Goal: Information Seeking & Learning: Learn about a topic

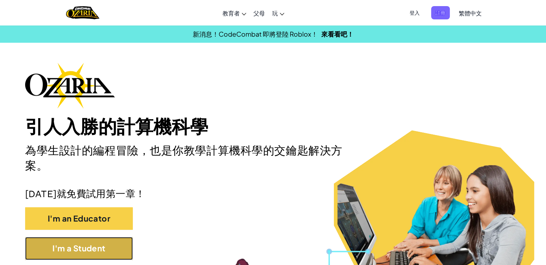
click at [52, 253] on button "I'm a Student" at bounding box center [79, 248] width 108 height 23
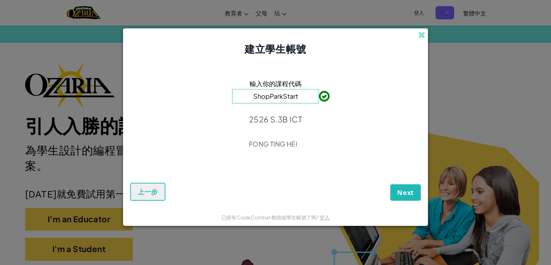
type input "ShopParkStart"
click at [411, 194] on span "Next" at bounding box center [405, 192] width 17 height 9
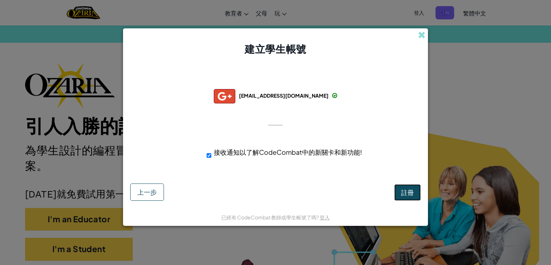
click at [410, 193] on span "註冊" at bounding box center [407, 192] width 13 height 8
click at [410, 193] on button "註冊" at bounding box center [407, 192] width 27 height 17
click at [410, 193] on div "註冊 上一步" at bounding box center [275, 189] width 291 height 21
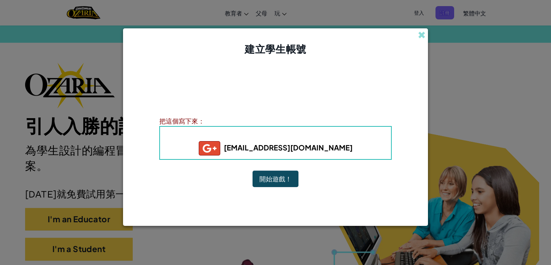
click at [270, 176] on button "開始遊戲！" at bounding box center [276, 178] width 46 height 17
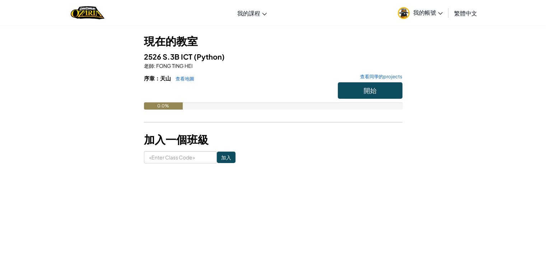
scroll to position [36, 0]
click at [192, 77] on link "查看地圖" at bounding box center [183, 79] width 22 height 6
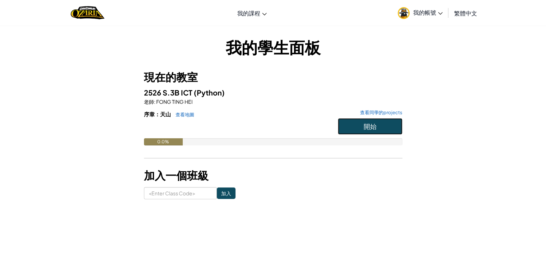
click at [369, 125] on span "開始" at bounding box center [369, 126] width 13 height 8
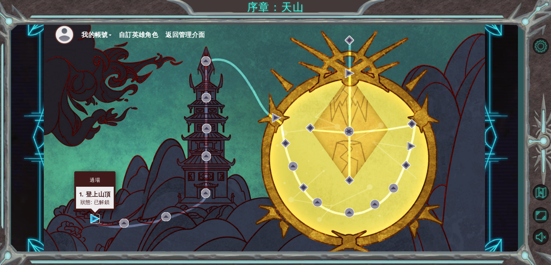
click at [96, 218] on img at bounding box center [94, 218] width 9 height 9
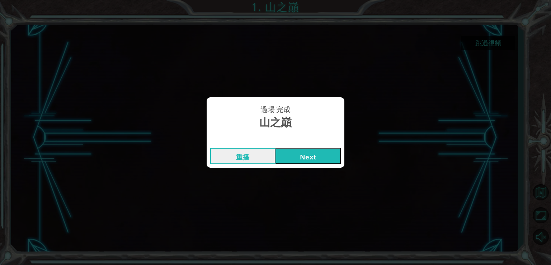
click at [311, 151] on button "Next" at bounding box center [308, 156] width 65 height 16
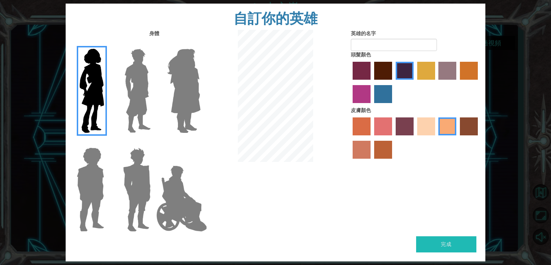
click at [146, 113] on img at bounding box center [138, 91] width 32 height 90
click at [154, 44] on input "Hero Lars" at bounding box center [154, 44] width 0 height 0
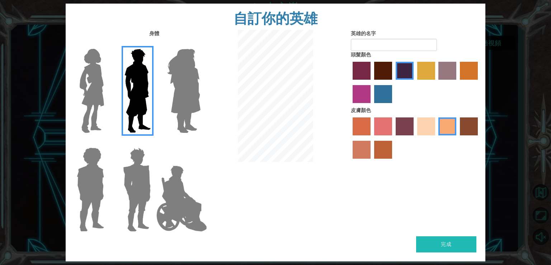
click at [176, 118] on img at bounding box center [183, 91] width 39 height 90
click at [200, 44] on input "Hero Amethyst" at bounding box center [200, 44] width 0 height 0
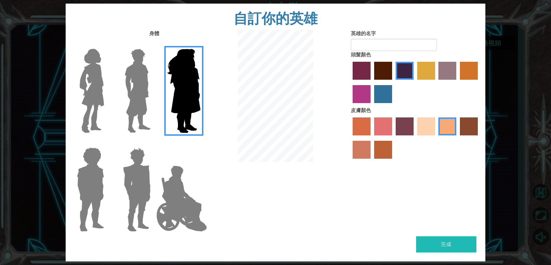
click at [104, 142] on div at bounding box center [89, 185] width 36 height 97
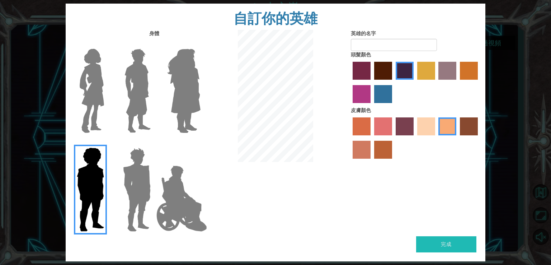
click at [100, 95] on img at bounding box center [92, 91] width 30 height 90
click at [107, 44] on input "Hero Connie" at bounding box center [107, 44] width 0 height 0
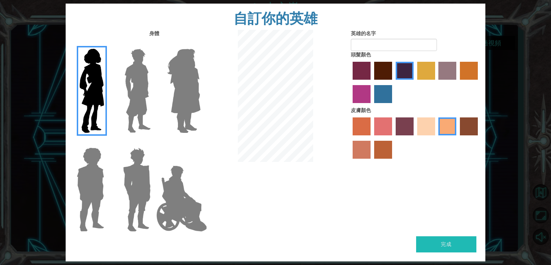
click at [426, 130] on label "sandy beach skin color" at bounding box center [426, 126] width 18 height 18
click at [415, 138] on input "sandy beach skin color" at bounding box center [415, 138] width 0 height 0
click at [382, 125] on label "froly skin color" at bounding box center [383, 126] width 18 height 18
click at [372, 138] on input "froly skin color" at bounding box center [372, 138] width 0 height 0
click at [432, 126] on label "sandy beach skin color" at bounding box center [426, 126] width 18 height 18
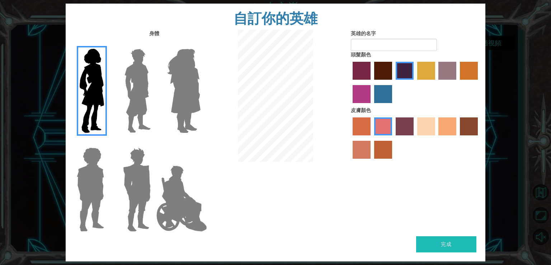
click at [415, 138] on input "sandy beach skin color" at bounding box center [415, 138] width 0 height 0
click at [385, 100] on label "lachmara hair color" at bounding box center [383, 94] width 18 height 18
click at [372, 105] on input "lachmara hair color" at bounding box center [372, 105] width 0 height 0
click at [383, 64] on label "maroon hair color" at bounding box center [383, 71] width 18 height 18
click at [372, 82] on input "maroon hair color" at bounding box center [372, 82] width 0 height 0
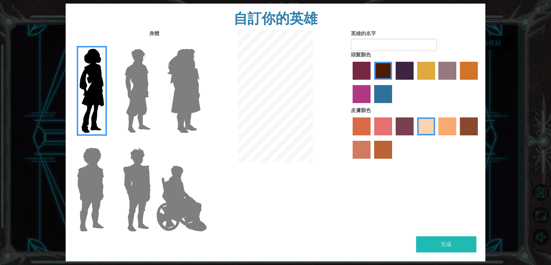
click at [403, 78] on label "hot purple hair color" at bounding box center [405, 71] width 18 height 18
click at [393, 82] on input "hot purple hair color" at bounding box center [393, 82] width 0 height 0
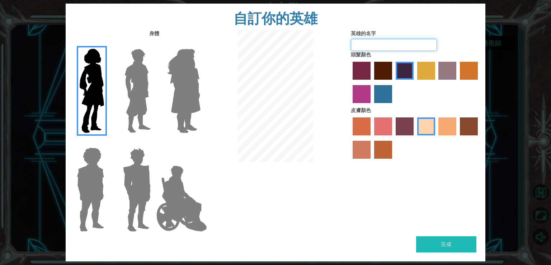
click at [397, 45] on input "英雄的名字" at bounding box center [394, 45] width 86 height 12
type input "q"
type input "Q"
click at [460, 245] on button "完成" at bounding box center [446, 244] width 60 height 16
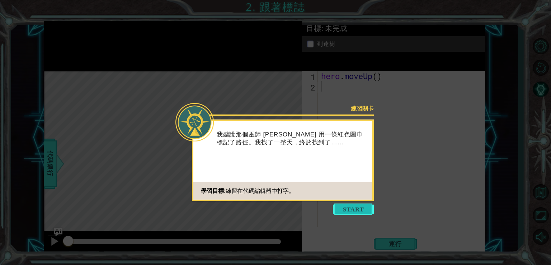
click at [357, 210] on button "Start" at bounding box center [353, 208] width 41 height 11
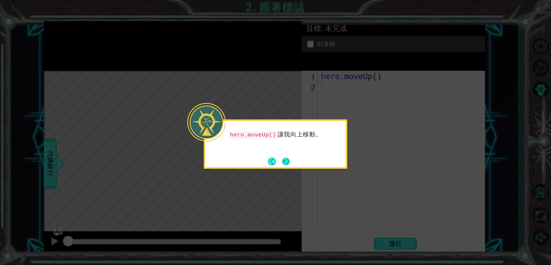
click at [288, 158] on button "Next" at bounding box center [286, 161] width 8 height 8
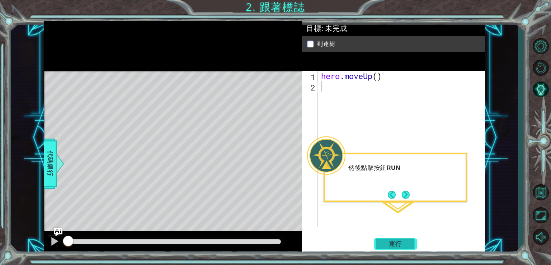
click at [405, 238] on button "運行" at bounding box center [395, 243] width 43 height 18
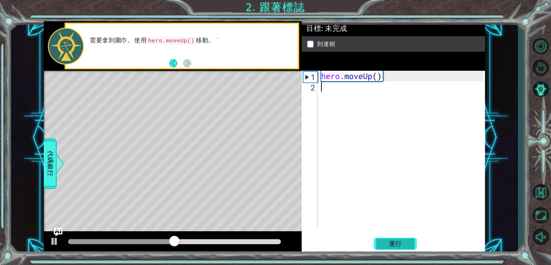
click at [413, 248] on button "運行" at bounding box center [395, 243] width 43 height 18
click at [334, 91] on div "hero . moveUp ( )" at bounding box center [403, 159] width 167 height 177
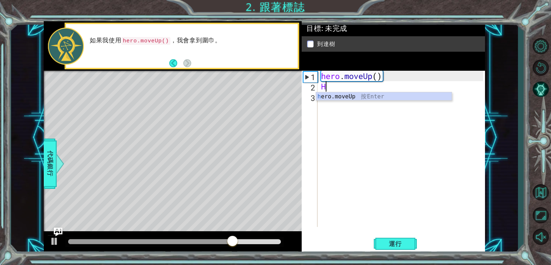
type textarea "HE"
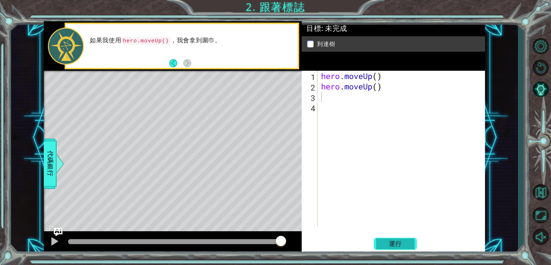
click at [389, 241] on span "運行" at bounding box center [395, 243] width 27 height 7
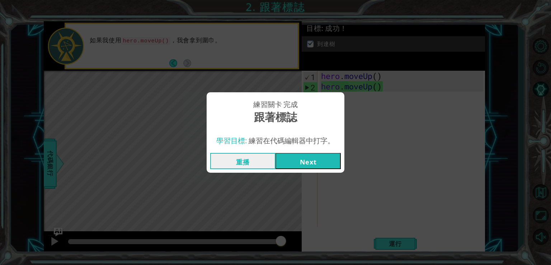
click at [309, 156] on button "Next" at bounding box center [308, 161] width 65 height 16
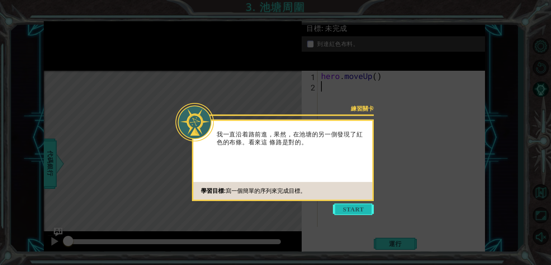
click at [363, 210] on button "Start" at bounding box center [353, 208] width 41 height 11
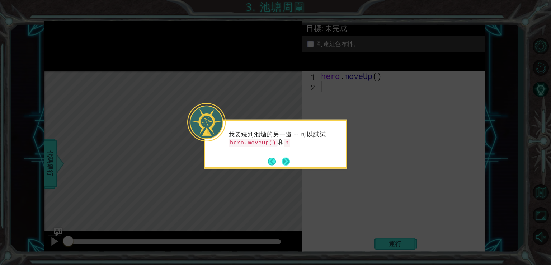
click at [287, 163] on button "Next" at bounding box center [285, 160] width 9 height 9
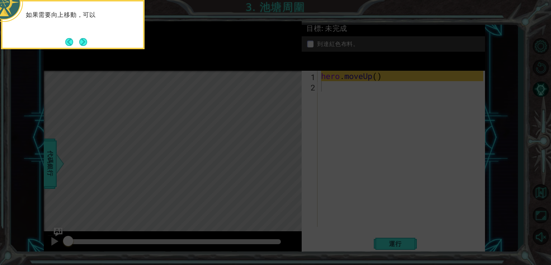
click at [287, 163] on icon at bounding box center [275, 39] width 551 height 450
click at [80, 39] on button "Next" at bounding box center [82, 41] width 13 height 13
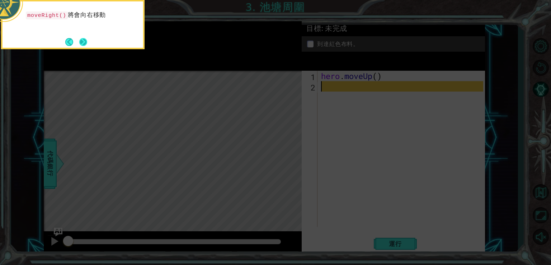
click at [83, 42] on button "Next" at bounding box center [83, 42] width 12 height 12
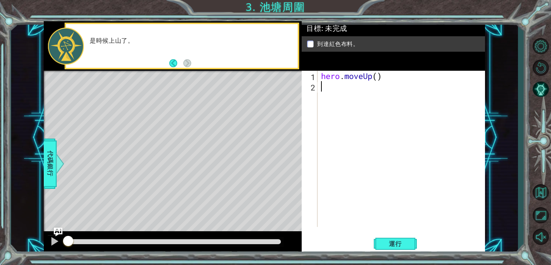
click at [433, 168] on div "hero . moveUp ( )" at bounding box center [403, 159] width 167 height 177
click at [396, 246] on span "運行" at bounding box center [395, 243] width 27 height 7
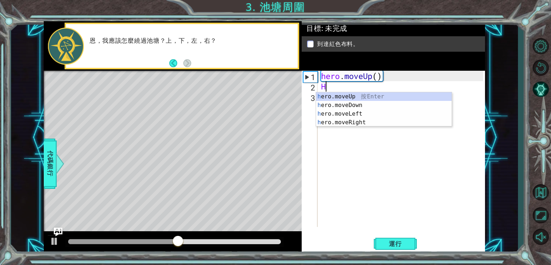
type textarea "HE"
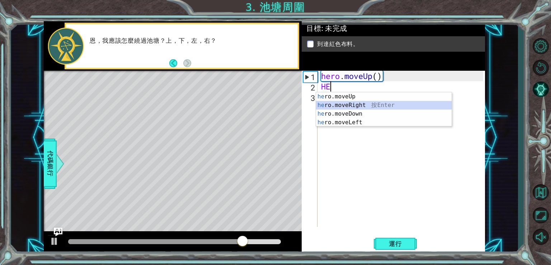
click at [352, 106] on div "he ro.moveUp 按 Enter he ro.moveRight 按 Enter he ro.moveDown 按 Enter he ro.moveL…" at bounding box center [384, 118] width 136 height 52
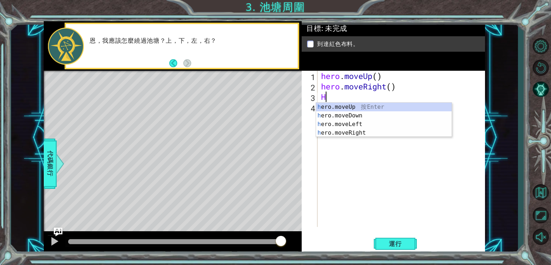
type textarea "HE"
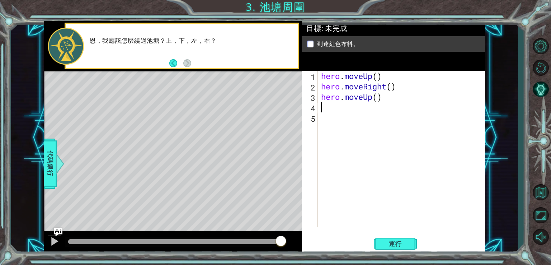
type textarea "H"
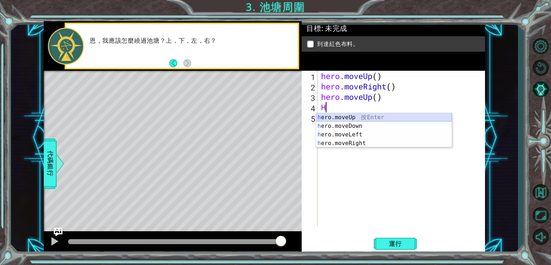
click at [367, 118] on div "h ero.moveUp 按 Enter h ero.moveDown 按 Enter h ero.moveLeft 按 Enter h ero.moveRi…" at bounding box center [384, 139] width 136 height 52
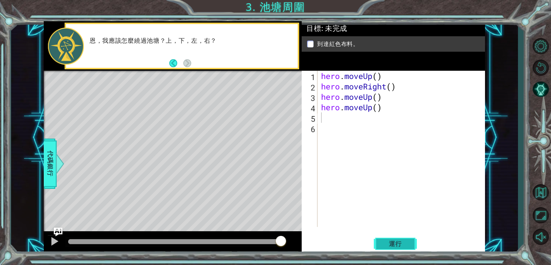
click at [394, 236] on button "運行" at bounding box center [395, 243] width 43 height 18
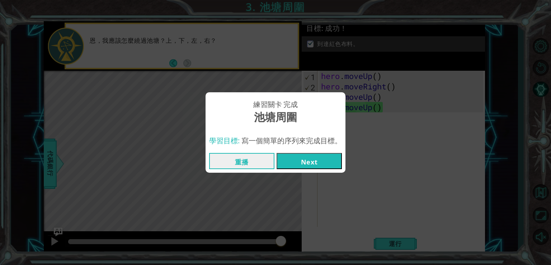
click at [317, 159] on button "Next" at bounding box center [309, 161] width 65 height 16
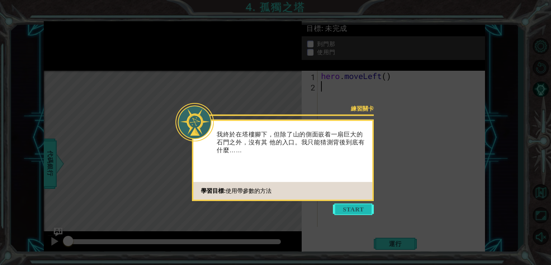
click at [359, 207] on button "Start" at bounding box center [353, 208] width 41 height 11
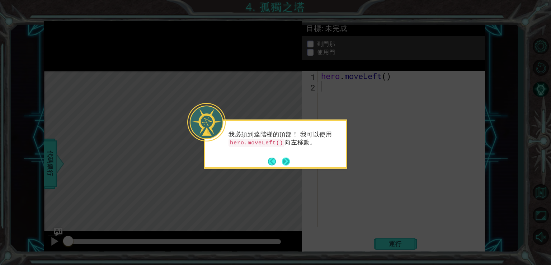
click at [284, 159] on button "Next" at bounding box center [285, 161] width 9 height 9
click at [284, 159] on button "Next" at bounding box center [286, 161] width 13 height 13
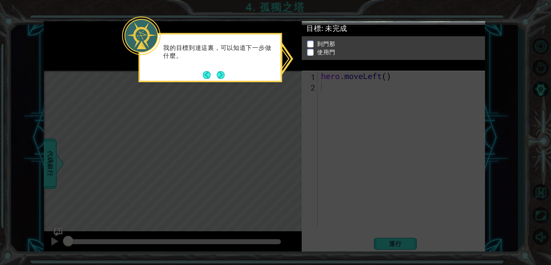
click at [325, 147] on icon at bounding box center [275, 132] width 551 height 265
click at [315, 44] on li "到門那" at bounding box center [394, 48] width 174 height 8
click at [221, 75] on button "Next" at bounding box center [220, 74] width 9 height 9
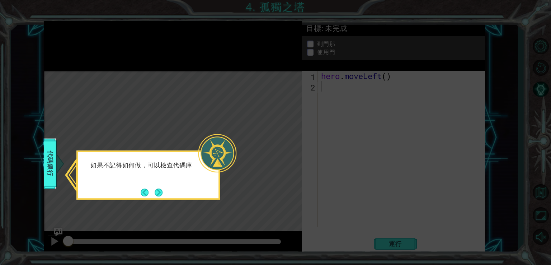
click at [155, 187] on footer at bounding box center [152, 192] width 22 height 11
click at [154, 191] on button "Next" at bounding box center [158, 192] width 9 height 9
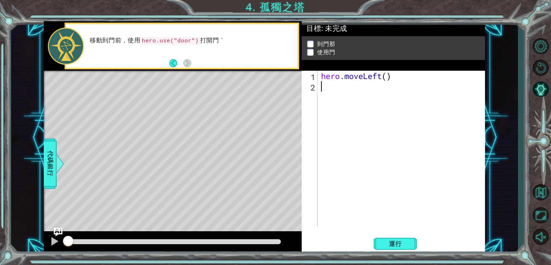
click at [342, 86] on div "hero . moveLeft ( )" at bounding box center [403, 159] width 167 height 177
type textarea "H"
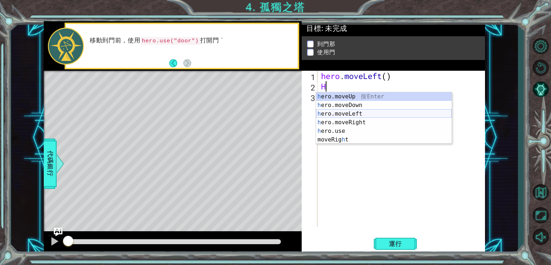
click at [355, 115] on div "h ero.moveUp 按 Enter h ero.moveDown 按 Enter h ero.moveLeft 按 Enter h ero.moveRi…" at bounding box center [384, 126] width 136 height 69
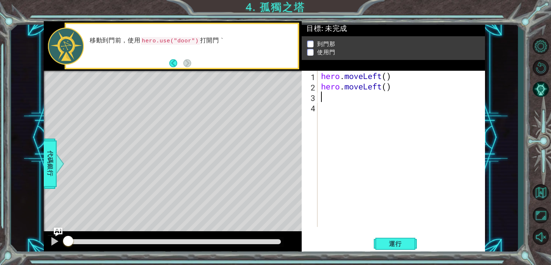
type textarea "H"
click at [343, 122] on div "hero . moveLeft ( ) hero . moveLeft ( ) hero . moveUp ( ) hero . moveUp ( )" at bounding box center [403, 159] width 167 height 177
type textarea "H"
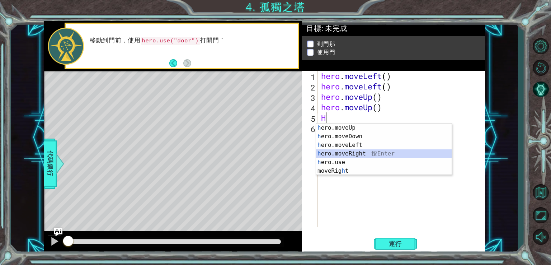
click at [351, 151] on div "h ero.moveUp 按 Enter h ero.moveDown 按 Enter h ero.moveLeft 按 Enter h ero.moveRi…" at bounding box center [384, 157] width 136 height 69
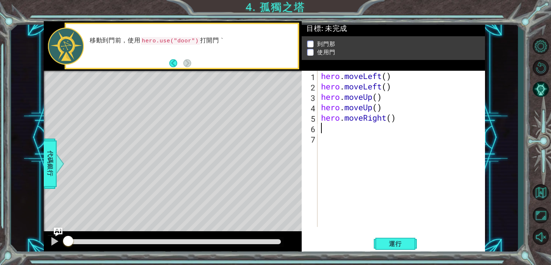
type textarea "H"
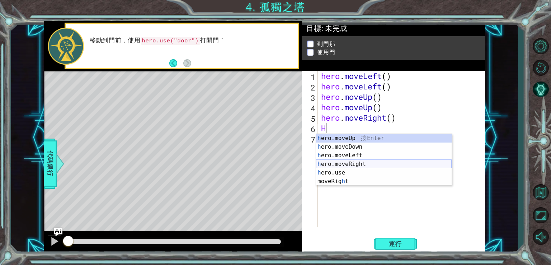
click at [347, 165] on div "h ero.moveUp 按 Enter h ero.moveDown 按 Enter h ero.moveLeft 按 Enter h ero.moveRi…" at bounding box center [384, 168] width 136 height 69
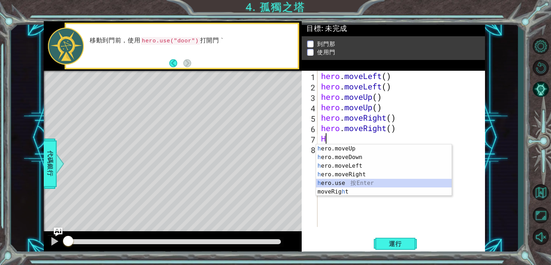
click at [365, 183] on div "h ero.moveUp 按 Enter h ero.moveDown 按 Enter h ero.moveLeft 按 Enter h ero.moveRi…" at bounding box center [384, 178] width 136 height 69
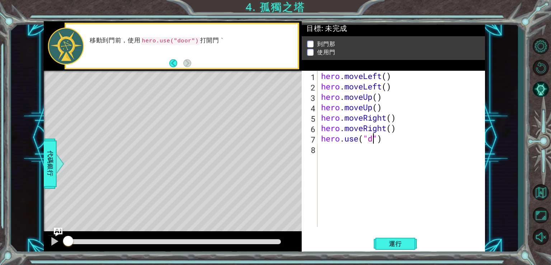
scroll to position [0, 3]
type textarea "hero.use("door")"
click at [410, 244] on button "運行" at bounding box center [395, 243] width 43 height 18
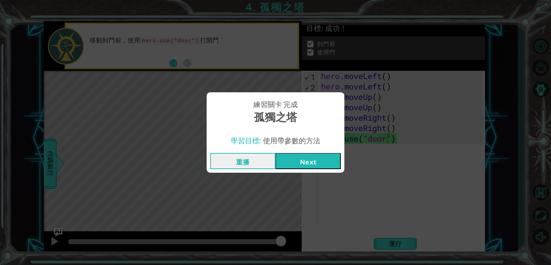
click at [301, 164] on button "Next" at bounding box center [308, 161] width 65 height 16
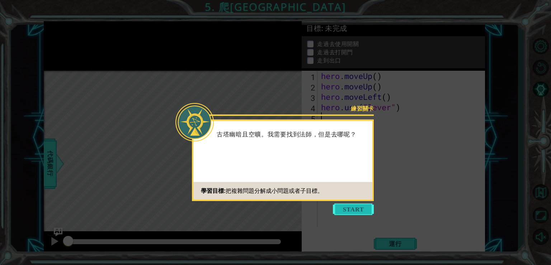
click at [347, 203] on button "Start" at bounding box center [353, 208] width 41 height 11
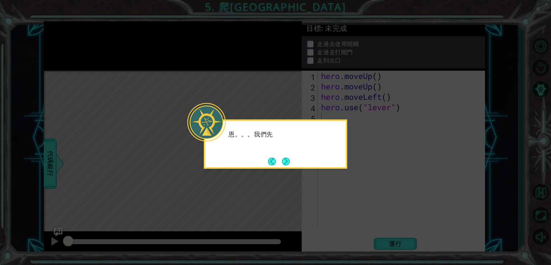
click at [347, 203] on icon at bounding box center [275, 132] width 551 height 265
click at [284, 158] on button "Next" at bounding box center [286, 161] width 10 height 10
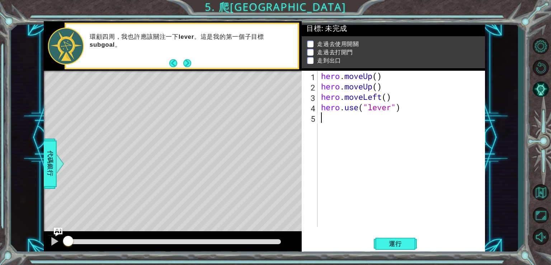
click at [386, 153] on div "hero . moveUp ( ) hero . moveUp ( ) hero . moveLeft ( ) hero . use ( "lever" )" at bounding box center [403, 159] width 167 height 177
click at [400, 248] on button "運行" at bounding box center [395, 243] width 43 height 18
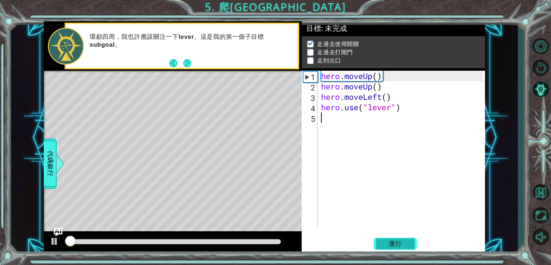
scroll to position [3, 0]
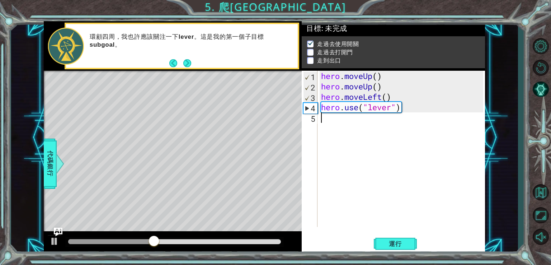
type textarea "h"
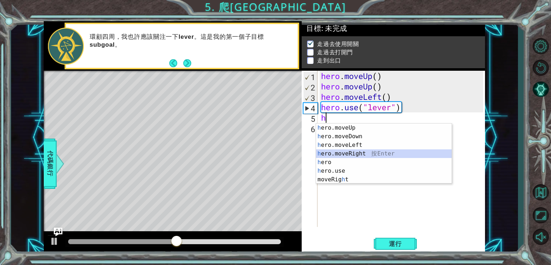
click at [386, 154] on div "h ero.moveUp 按 Enter h ero.moveDown 按 Enter h ero.moveLeft 按 Enter h ero.moveRi…" at bounding box center [384, 162] width 136 height 78
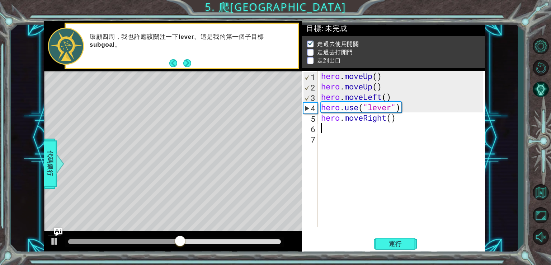
type textarea "h"
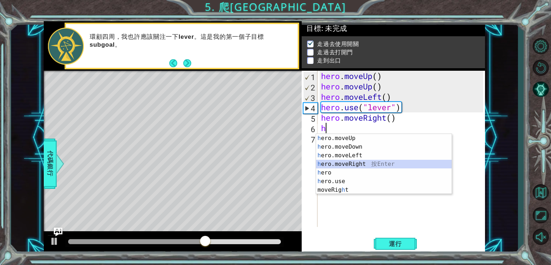
click at [380, 164] on div "h ero.moveUp 按 Enter h ero.moveDown 按 Enter h ero.moveLeft 按 Enter h ero.moveRi…" at bounding box center [384, 173] width 136 height 78
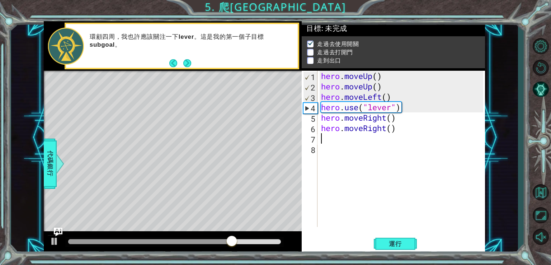
type textarea "h"
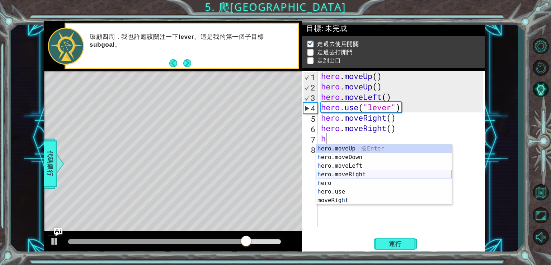
click at [381, 172] on div "h ero.moveUp 按 Enter h ero.moveDown 按 Enter h ero.moveLeft 按 Enter h ero.moveRi…" at bounding box center [384, 183] width 136 height 78
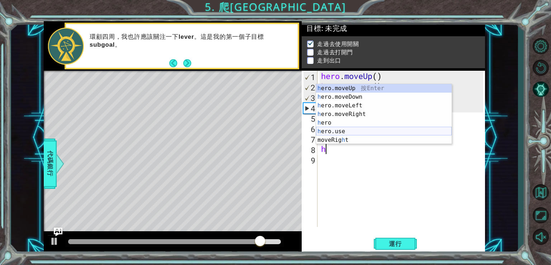
click at [363, 132] on div "h ero.moveUp 按 Enter h ero.moveDown 按 Enter h ero.moveLeft 按 Enter h ero.moveRi…" at bounding box center [384, 123] width 136 height 78
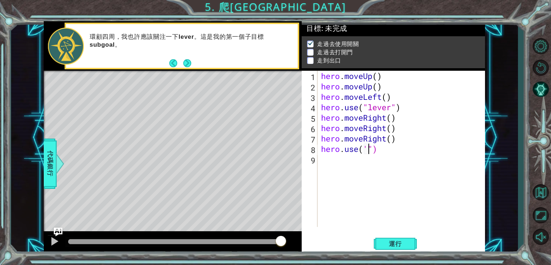
scroll to position [0, 2]
click at [391, 148] on div "hero . moveUp ( ) hero . moveUp ( ) hero . moveLeft ( ) hero . use ( "lever" ) …" at bounding box center [403, 159] width 167 height 177
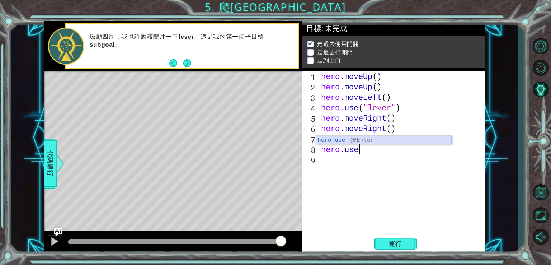
click at [391, 143] on div "hero.use 按 Enter" at bounding box center [384, 149] width 136 height 26
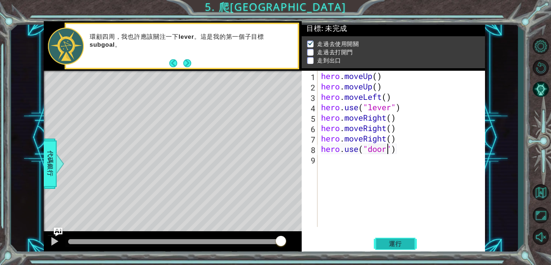
type textarea "hero.use("door")"
click at [396, 243] on span "運行" at bounding box center [395, 243] width 27 height 7
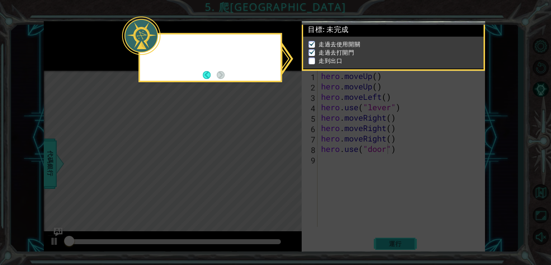
scroll to position [3, 0]
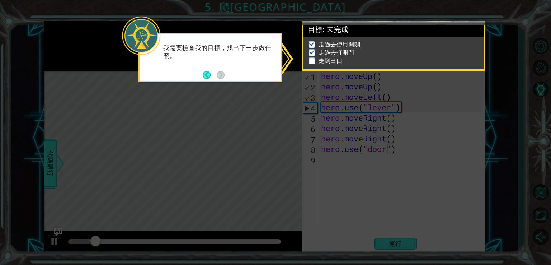
click at [396, 234] on icon at bounding box center [275, 132] width 551 height 265
click at [405, 190] on icon at bounding box center [275, 132] width 551 height 265
click at [363, 40] on li "走過去使用開關" at bounding box center [395, 44] width 172 height 8
click at [315, 60] on li "走到出口" at bounding box center [395, 61] width 172 height 8
click at [208, 73] on div "我需要檢查我的目標，找出下一步做什麼。" at bounding box center [210, 53] width 141 height 39
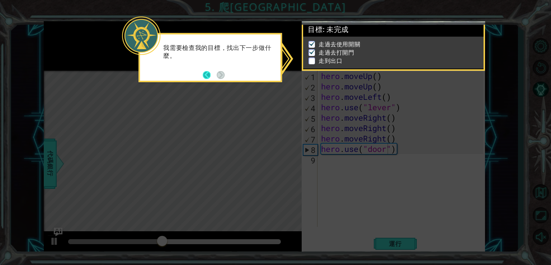
click at [208, 73] on button "Back" at bounding box center [210, 75] width 14 height 8
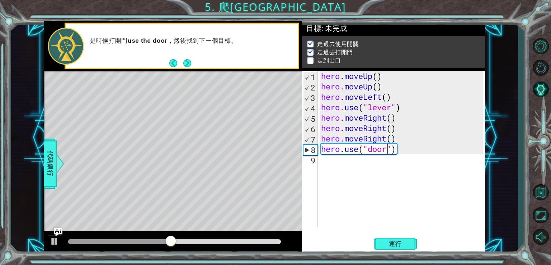
click at [348, 161] on div "hero . moveUp ( ) hero . moveUp ( ) hero . moveLeft ( ) hero . use ( "lever" ) …" at bounding box center [403, 159] width 167 height 177
type textarea "h"
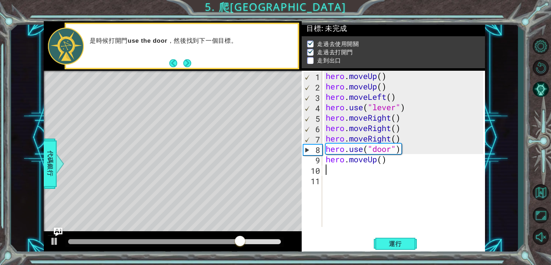
type textarea "h"
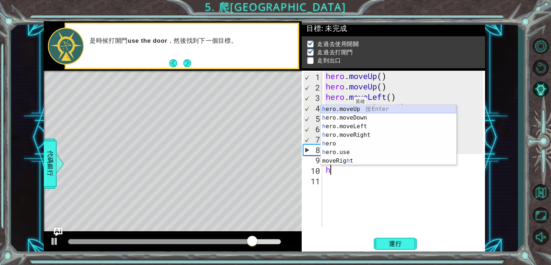
click at [355, 108] on div "h ero.moveUp 按 Enter h ero.moveDown 按 Enter h ero.moveLeft 按 Enter h ero.moveRi…" at bounding box center [389, 144] width 136 height 78
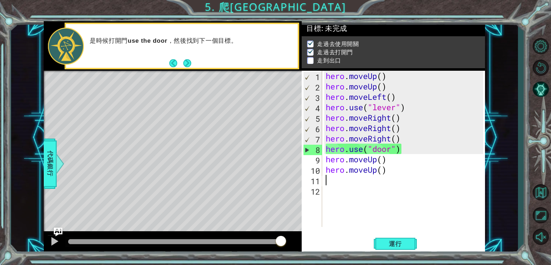
type textarea "h"
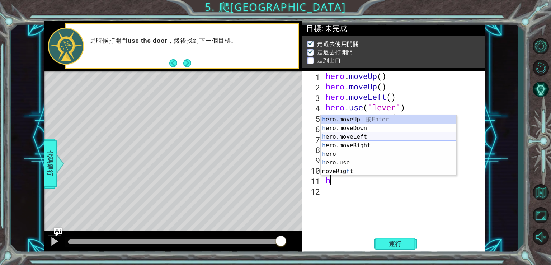
click at [351, 137] on div "h ero.moveUp 按 Enter h ero.moveDown 按 Enter h ero.moveLeft 按 Enter h ero.moveRi…" at bounding box center [389, 154] width 136 height 78
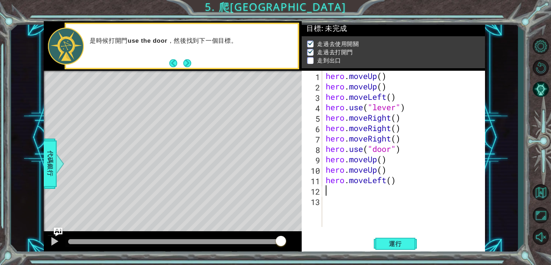
type textarea "h"
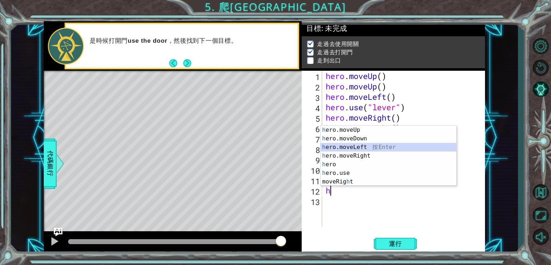
click at [351, 146] on div "h ero.moveUp 按 Enter h ero.moveDown 按 Enter h ero.moveLeft 按 Enter h ero.moveRi…" at bounding box center [389, 165] width 136 height 78
type textarea "h"
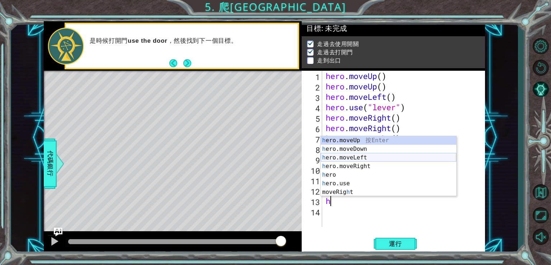
click at [358, 155] on div "h ero.moveUp 按 Enter h ero.moveDown 按 Enter h ero.moveLeft 按 Enter h ero.moveRi…" at bounding box center [389, 175] width 136 height 78
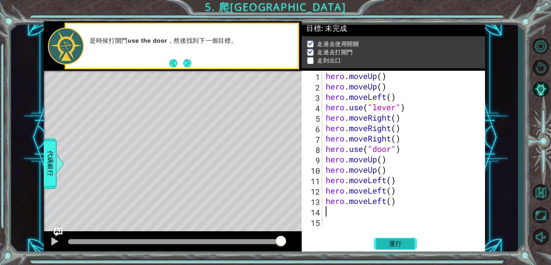
click at [392, 245] on span "運行" at bounding box center [395, 243] width 27 height 7
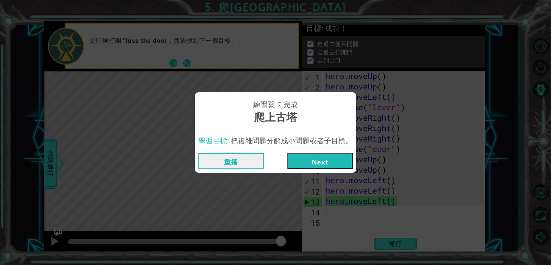
click at [329, 161] on button "Next" at bounding box center [319, 161] width 65 height 16
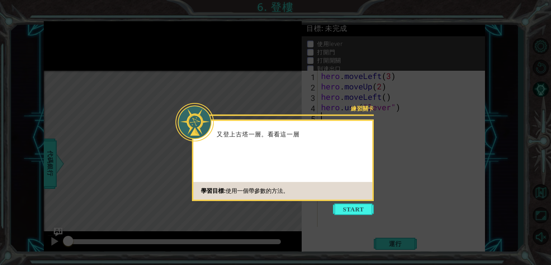
click at [329, 169] on div "練習關卡 又登上古塔一層。看看這一層 學習目標: 使用一個帶參數的方法。" at bounding box center [283, 159] width 182 height 81
click at [349, 209] on button "Start" at bounding box center [353, 208] width 41 height 11
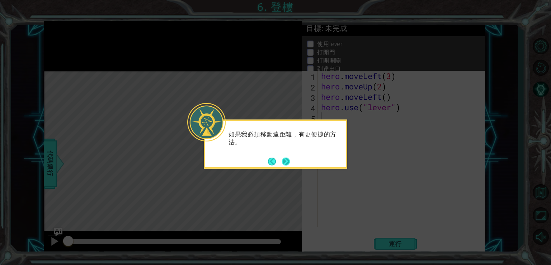
click at [290, 157] on button "Next" at bounding box center [285, 161] width 9 height 9
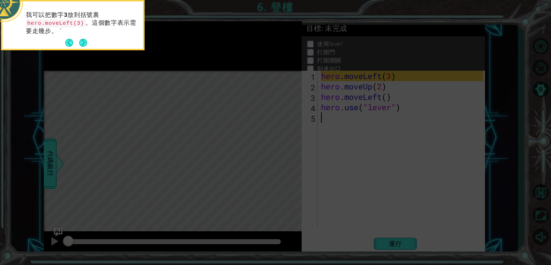
click at [291, 155] on icon at bounding box center [275, 39] width 551 height 450
click at [87, 42] on button "Next" at bounding box center [83, 43] width 8 height 8
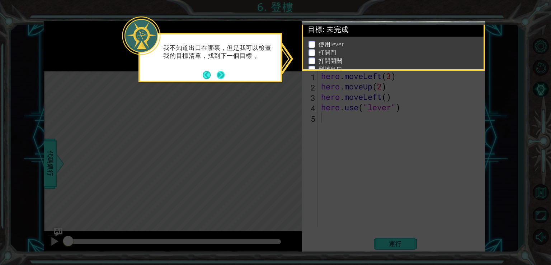
click at [222, 72] on button "Next" at bounding box center [220, 74] width 9 height 9
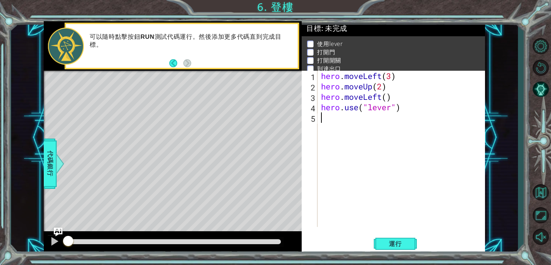
click at [374, 168] on div "hero . moveLeft ( 3 ) hero . moveUp ( 2 ) hero . moveLeft ( ) hero . use ( "lev…" at bounding box center [403, 159] width 167 height 177
click at [400, 244] on span "運行" at bounding box center [395, 243] width 27 height 7
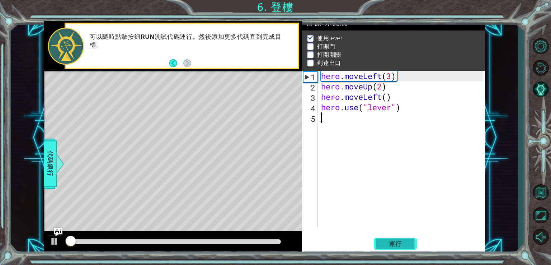
scroll to position [7, 0]
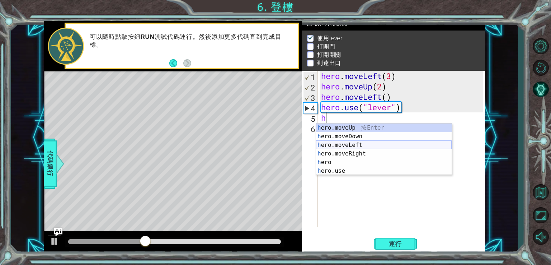
click at [346, 147] on div "h ero.moveUp 按 Enter h ero.moveDown 按 Enter h ero.moveLeft 按 Enter h ero.moveRi…" at bounding box center [384, 157] width 136 height 69
type textarea "hero.moveLeft(1)"
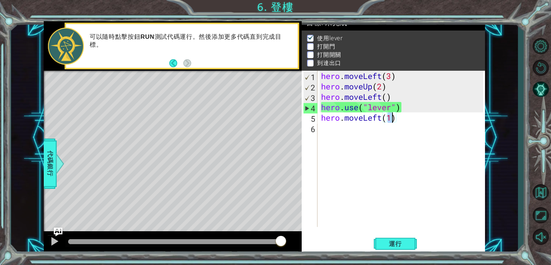
click at [377, 129] on div "hero . moveLeft ( 3 ) hero . moveUp ( 2 ) hero . moveLeft ( ) hero . use ( "lev…" at bounding box center [403, 159] width 167 height 177
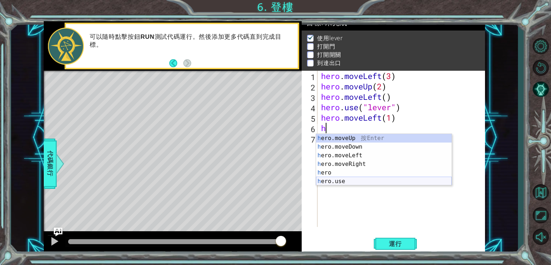
click at [369, 184] on div "h ero.moveUp 按 Enter h ero.moveDown 按 Enter h ero.moveLeft 按 Enter h ero.moveRi…" at bounding box center [384, 168] width 136 height 69
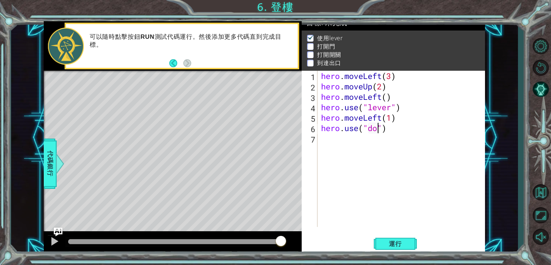
scroll to position [0, 3]
type textarea "hero.use("door")"
click at [369, 149] on div "hero . moveLeft ( 3 ) hero . moveUp ( 2 ) hero . moveLeft ( ) hero . use ( "lev…" at bounding box center [403, 159] width 167 height 177
click at [408, 247] on button "運行" at bounding box center [395, 243] width 43 height 18
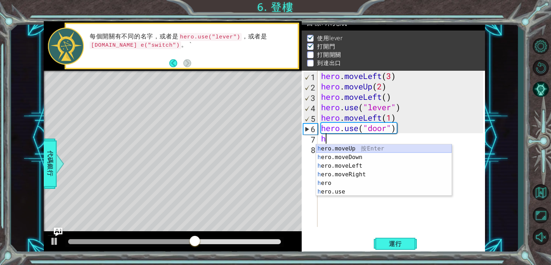
click at [375, 151] on div "h ero.moveUp 按 Enter h ero.moveDown 按 Enter h ero.moveLeft 按 Enter h ero.moveRi…" at bounding box center [384, 178] width 136 height 69
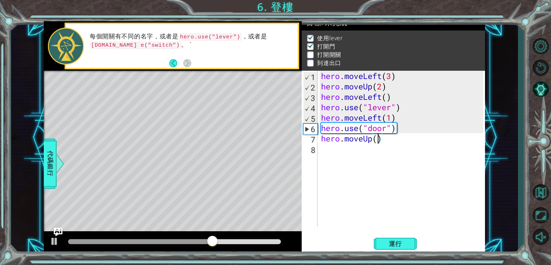
type textarea "hero.moveUp(2)"
click at [384, 152] on div "hero . moveLeft ( 3 ) hero . moveUp ( 2 ) hero . moveLeft ( ) hero . use ( "lev…" at bounding box center [403, 159] width 167 height 177
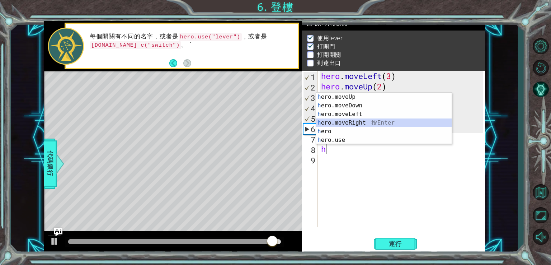
click at [368, 121] on div "h ero.moveUp 按 Enter h ero.moveDown 按 Enter h ero.moveLeft 按 Enter h ero.moveRi…" at bounding box center [384, 127] width 136 height 69
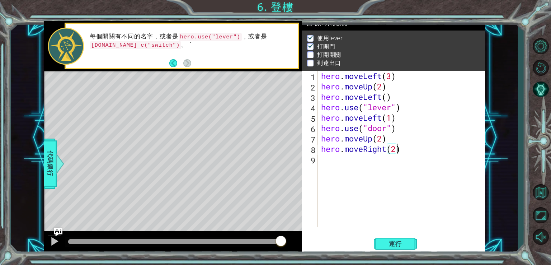
type textarea "hero.moveRight(2)"
click at [404, 170] on div "hero . moveLeft ( 3 ) hero . moveUp ( 2 ) hero . moveLeft ( ) hero . use ( "lev…" at bounding box center [403, 159] width 167 height 177
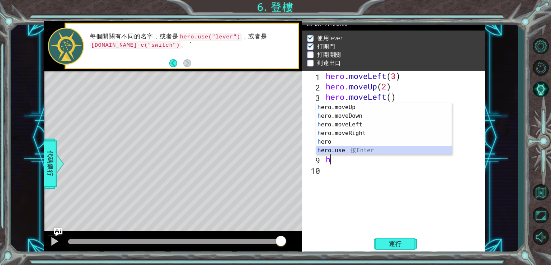
click at [359, 147] on div "h ero.moveUp 按 Enter h ero.moveDown 按 Enter h ero.moveLeft 按 Enter h ero.moveRi…" at bounding box center [384, 137] width 136 height 69
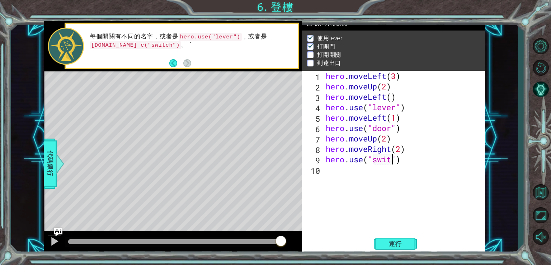
scroll to position [0, 3]
type textarea "hero.use("switch")"
click at [407, 178] on div "hero . moveLeft ( 3 ) hero . moveUp ( 2 ) hero . moveLeft ( ) hero . use ( "lev…" at bounding box center [405, 159] width 163 height 177
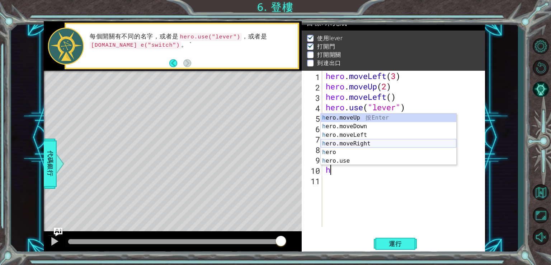
click at [359, 141] on div "h ero.moveUp 按 Enter h ero.moveDown 按 Enter h ero.moveLeft 按 Enter h ero.moveRi…" at bounding box center [389, 147] width 136 height 69
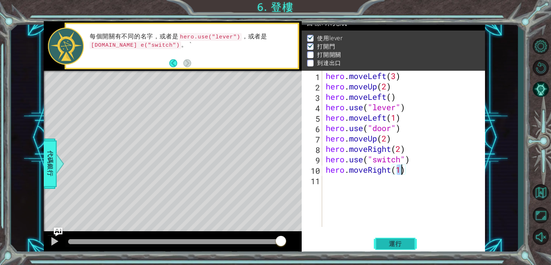
type textarea "hero.moveRight(1)"
click at [395, 245] on span "運行" at bounding box center [395, 243] width 27 height 7
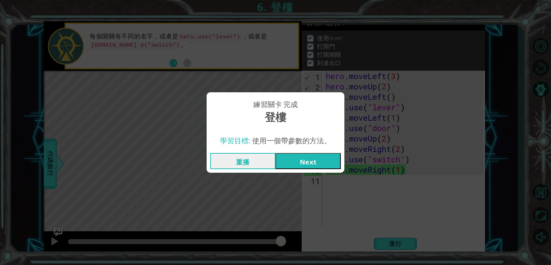
click at [328, 157] on button "Next" at bounding box center [308, 161] width 65 height 16
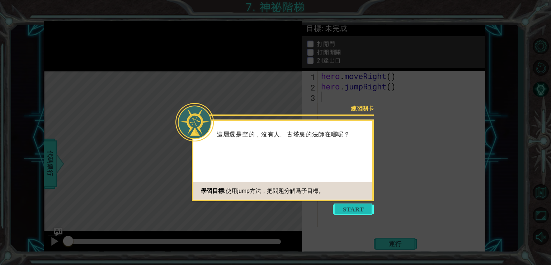
click at [361, 207] on button "Start" at bounding box center [353, 208] width 41 height 11
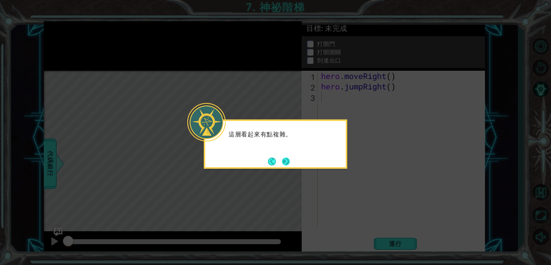
click at [283, 157] on button "Next" at bounding box center [286, 161] width 9 height 9
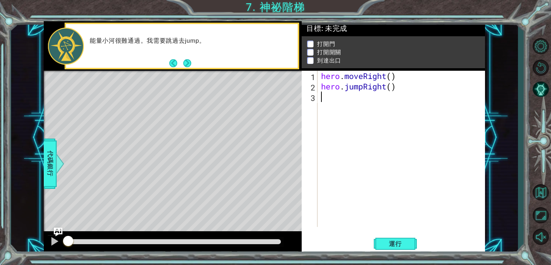
click at [183, 66] on button "Next" at bounding box center [187, 63] width 9 height 9
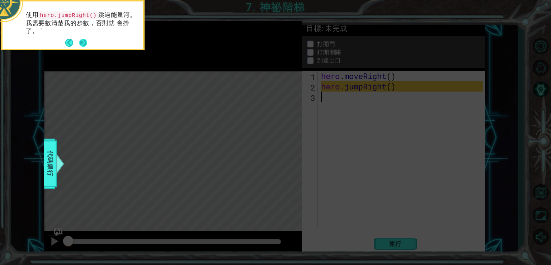
click at [83, 40] on button "Next" at bounding box center [83, 43] width 10 height 10
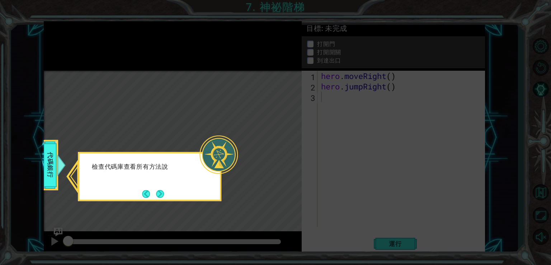
click at [175, 90] on icon at bounding box center [275, 132] width 551 height 265
click at [165, 194] on div "檢查代碼庫查看所有方法說明" at bounding box center [150, 176] width 144 height 49
click at [160, 193] on button "Next" at bounding box center [160, 193] width 9 height 9
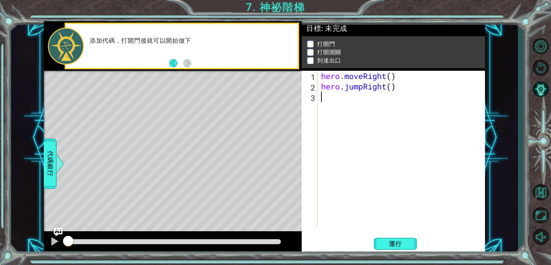
click at [366, 95] on div "hero . moveRight ( ) hero . jumpRight ( )" at bounding box center [403, 159] width 167 height 177
type textarea "h"
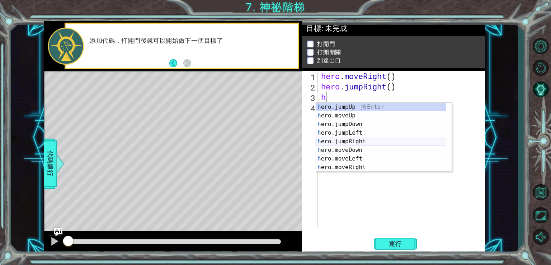
click at [355, 139] on div "h ero.jumpUp 按 Enter h ero.moveUp 按 Enter h ero.jumpDown 按 Enter h ero.jumpLeft…" at bounding box center [381, 146] width 130 height 86
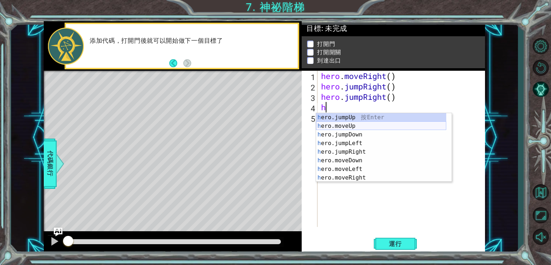
click at [352, 130] on div "h ero.jumpUp 按 Enter h ero.moveUp 按 Enter h ero.jumpDown 按 Enter h ero.jumpLeft…" at bounding box center [381, 156] width 130 height 86
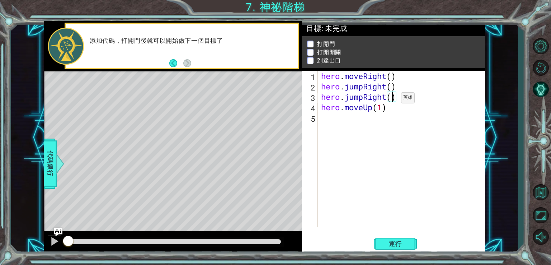
click at [390, 99] on div "hero . moveRight ( ) hero . jumpRight ( ) hero . jumpRight ( ) hero . moveUp ( …" at bounding box center [403, 159] width 167 height 177
type textarea "hero.jumpRight(1)"
click at [355, 122] on div "hero . moveRight ( ) hero . jumpRight ( ) hero . jumpRight ( 1 ) hero . moveUp …" at bounding box center [403, 159] width 167 height 177
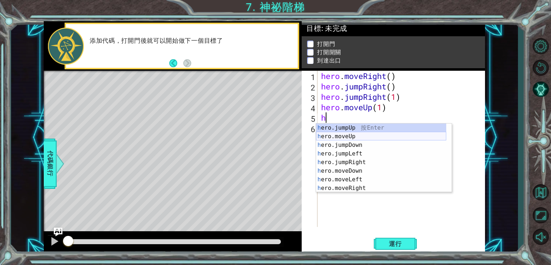
click at [351, 135] on div "h ero.jumpUp 按 Enter h ero.moveUp 按 Enter h ero.jumpDown 按 Enter h ero.jumpLeft…" at bounding box center [381, 166] width 130 height 86
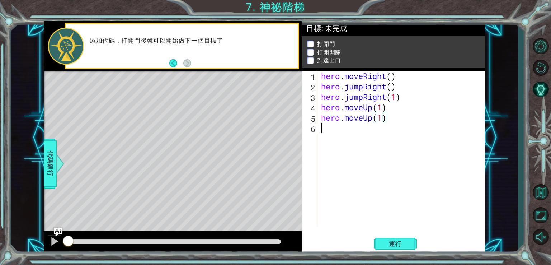
click at [351, 135] on div "hero . moveRight ( ) hero . jumpRight ( ) hero . jumpRight ( 1 ) hero . moveUp …" at bounding box center [403, 159] width 167 height 177
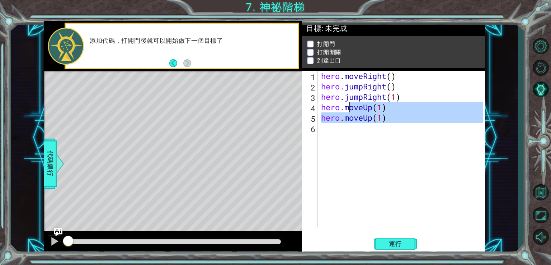
type textarea "hero.moveUp(1) hero.moveUp(1)"
click at [351, 135] on div "hero . moveRight ( ) hero . jumpRight ( ) hero . jumpRight ( 1 ) hero . moveUp …" at bounding box center [402, 149] width 164 height 156
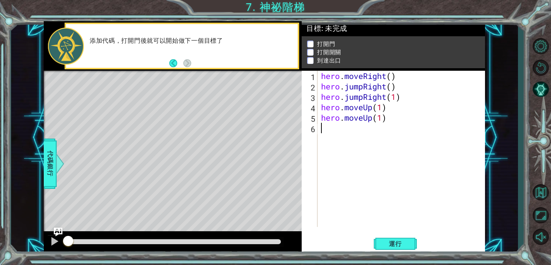
type textarea "h"
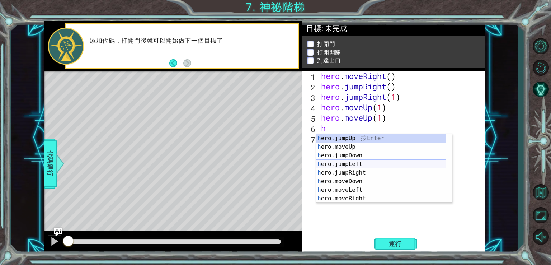
click at [355, 166] on div "h ero.jumpUp 按 Enter h ero.moveUp 按 Enter h ero.jumpDown 按 Enter h ero.jumpLeft…" at bounding box center [381, 177] width 130 height 86
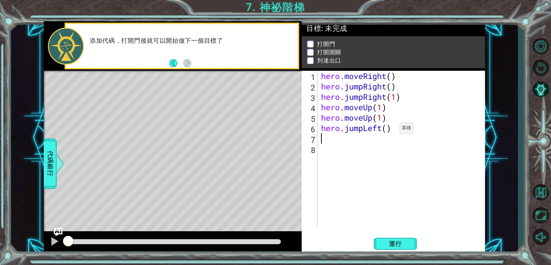
click at [389, 130] on div "hero . moveRight ( ) hero . jumpRight ( ) hero . jumpRight ( 1 ) hero . moveUp …" at bounding box center [403, 159] width 167 height 177
type textarea "hero.jumpLeft(1)"
click at [352, 140] on div "hero . moveRight ( ) hero . jumpRight ( ) hero . jumpRight ( 1 ) hero . moveUp …" at bounding box center [403, 159] width 167 height 177
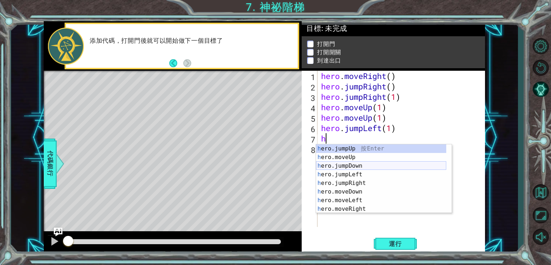
scroll to position [9, 0]
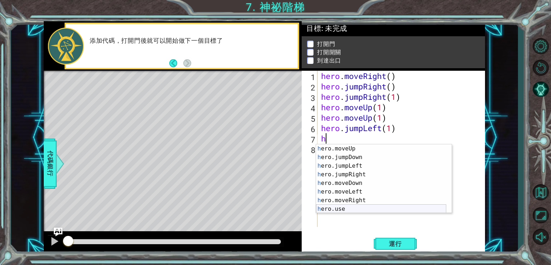
click at [349, 207] on div "h ero.moveUp 按 Enter h ero.jumpDown 按 Enter h ero.jumpLeft 按 Enter h ero.jumpRi…" at bounding box center [381, 187] width 130 height 86
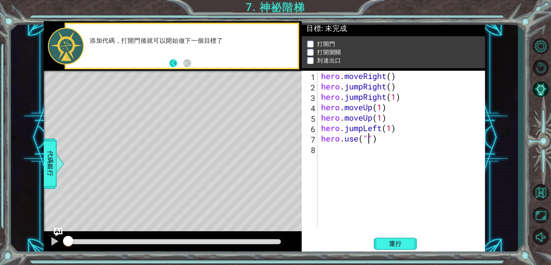
click at [175, 66] on button "Back" at bounding box center [176, 63] width 14 height 8
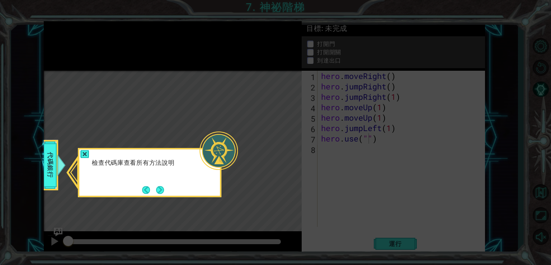
click at [213, 109] on icon at bounding box center [275, 132] width 551 height 265
click at [85, 151] on div at bounding box center [84, 154] width 9 height 8
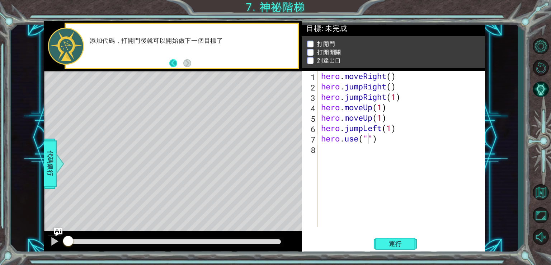
click at [174, 61] on button "Back" at bounding box center [176, 63] width 14 height 8
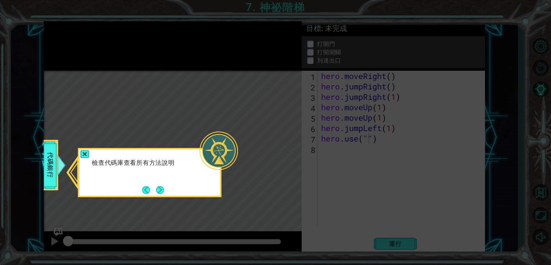
click at [160, 181] on div "檢查代碼庫查看所有方法說明" at bounding box center [150, 172] width 144 height 49
click at [160, 190] on button "Next" at bounding box center [159, 189] width 9 height 9
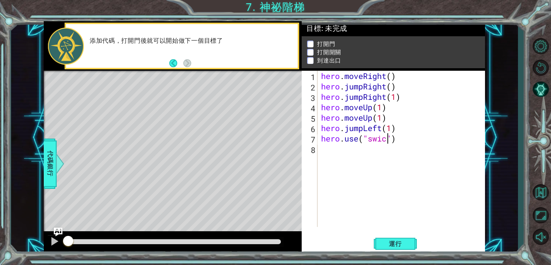
scroll to position [0, 3]
click at [389, 106] on div "hero . moveRight ( ) hero . jumpRight ( ) hero . jumpRight ( 1 ) hero . moveUp …" at bounding box center [403, 159] width 167 height 177
type textarea "hero.moveUp(1)"
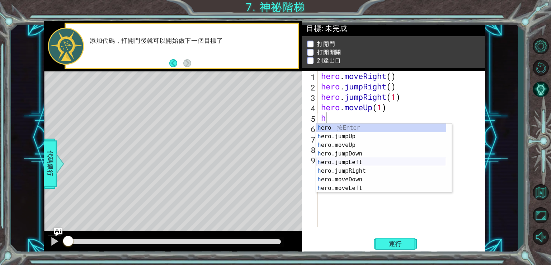
scroll to position [17, 0]
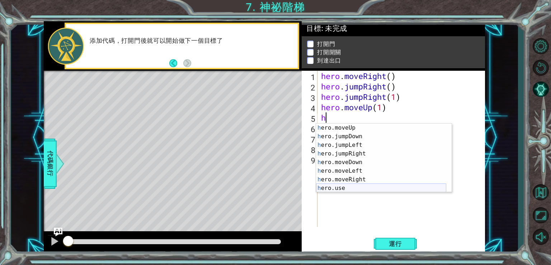
click at [352, 186] on div "h ero.moveUp 按 Enter h ero.jumpDown 按 Enter h ero.jumpLeft 按 Enter h ero.jumpRi…" at bounding box center [381, 166] width 130 height 86
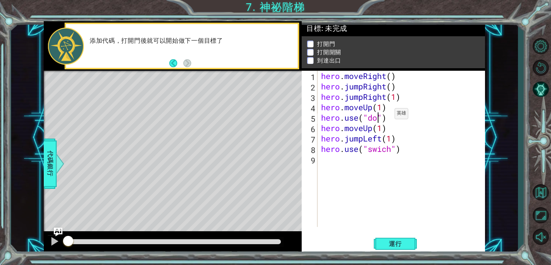
scroll to position [0, 3]
type textarea "hero.use("door")"
click at [363, 162] on div "hero . moveRight ( ) hero . jumpRight ( ) hero . jumpRight ( 1 ) hero . moveUp …" at bounding box center [403, 159] width 167 height 177
click at [383, 149] on div "hero . moveRight ( ) hero . jumpRight ( ) hero . jumpRight ( 1 ) hero . moveUp …" at bounding box center [403, 159] width 167 height 177
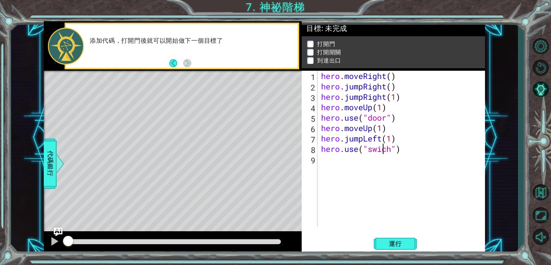
type textarea "hero.use("switch")"
click at [365, 161] on div "hero . moveRight ( ) hero . jumpRight ( ) hero . jumpRight ( 1 ) hero . moveUp …" at bounding box center [403, 159] width 167 height 177
click at [387, 249] on button "運行" at bounding box center [395, 243] width 43 height 18
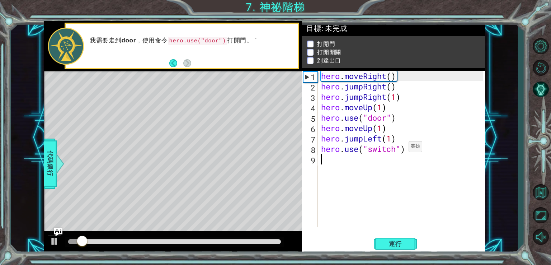
click at [398, 148] on div "hero . moveRight ( ) hero . jumpRight ( ) hero . jumpRight ( 1 ) hero . moveUp …" at bounding box center [403, 159] width 167 height 177
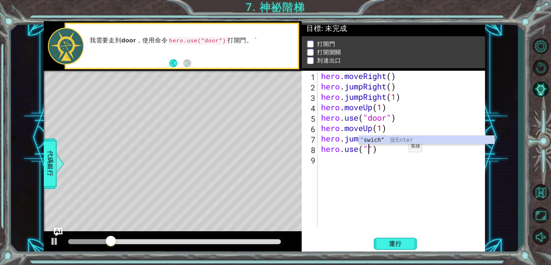
scroll to position [0, 2]
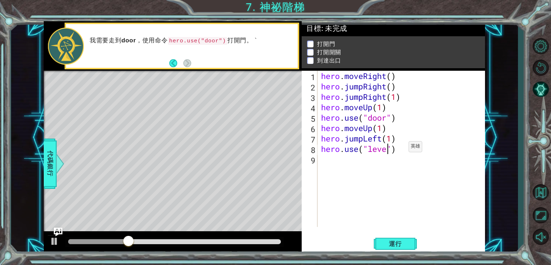
type textarea "hero.use("lever")"
click at [397, 210] on div "hero . moveRight ( ) hero . jumpRight ( ) hero . jumpRight ( 1 ) hero . moveUp …" at bounding box center [403, 159] width 167 height 177
click at [386, 239] on button "運行" at bounding box center [395, 243] width 43 height 18
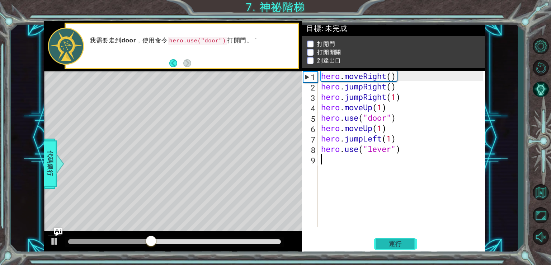
click at [389, 241] on span "運行" at bounding box center [395, 243] width 27 height 7
click at [395, 98] on div "hero . moveRight ( ) hero . jumpRight ( ) hero . jumpRight ( 1 ) hero . moveUp …" at bounding box center [403, 159] width 167 height 177
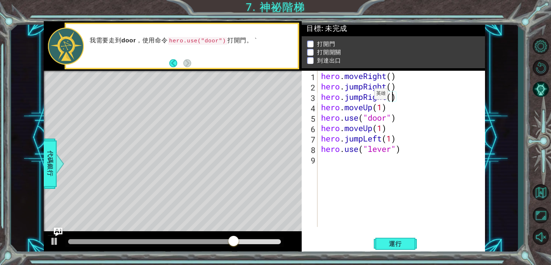
click at [363, 95] on div "hero . moveRight ( ) hero . jumpRight ( ) hero . jumpRight ( ) hero . moveUp ( …" at bounding box center [403, 159] width 167 height 177
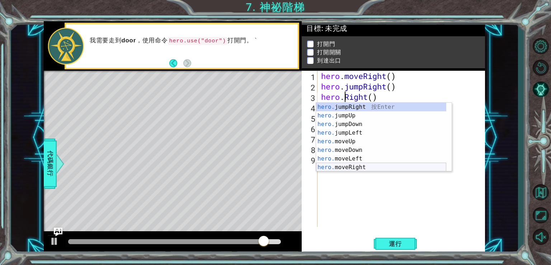
click at [367, 166] on div "hero. jumpRight 按 Enter hero. jumpUp 按 Enter hero. jumpDown 按 Enter hero. jumpL…" at bounding box center [381, 146] width 130 height 86
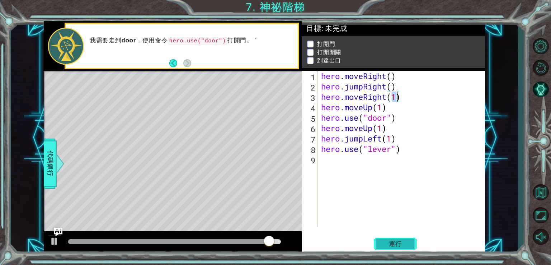
click at [386, 236] on button "運行" at bounding box center [395, 243] width 43 height 18
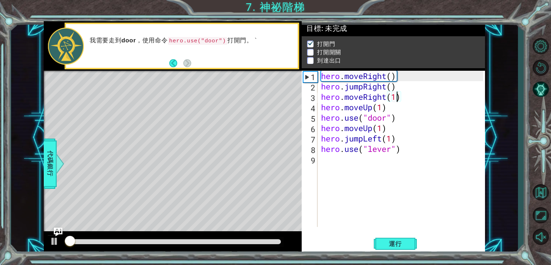
scroll to position [3, 0]
click at [409, 96] on div "hero . moveRight ( ) hero . jumpRight ( ) hero . moveRight ( 1 ) hero . moveUp …" at bounding box center [403, 159] width 167 height 177
click at [406, 117] on div "hero . moveRight ( ) hero . jumpRight ( ) hero . moveRight ( 1 ) hero . moveUp …" at bounding box center [403, 159] width 167 height 177
click at [400, 128] on div "hero . moveRight ( ) hero . jumpRight ( ) hero . moveRight ( 1 ) hero . moveUp …" at bounding box center [403, 159] width 167 height 177
type textarea "hero.moveUp(1)"
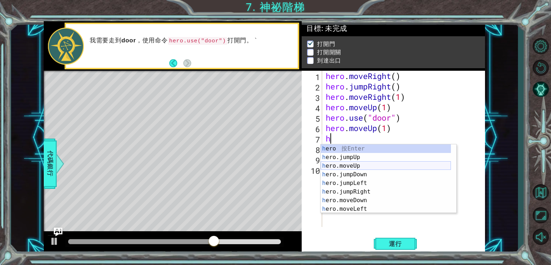
click at [356, 165] on div "h ero 按 Enter h ero.jumpUp 按 Enter h ero.moveUp 按 Enter h ero.jumpDown 按 Enter …" at bounding box center [386, 187] width 130 height 86
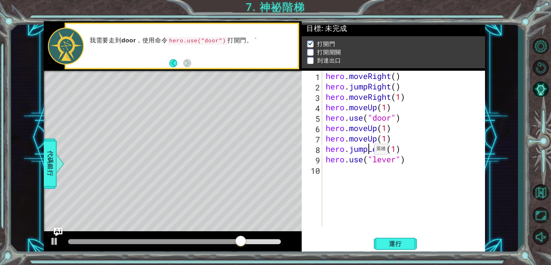
click at [368, 151] on div "hero . moveRight ( ) hero . jumpRight ( ) hero . moveRight ( 1 ) hero . moveUp …" at bounding box center [405, 159] width 163 height 177
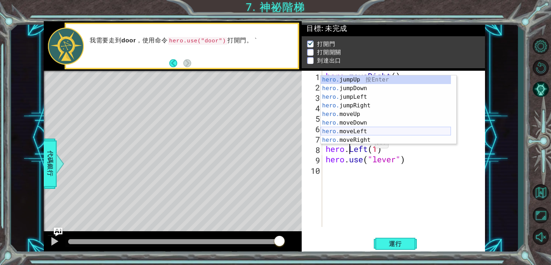
click at [370, 131] on div "hero. jumpUp 按 Enter hero. jumpDown 按 Enter hero. jumpLeft 按 Enter hero. jumpRi…" at bounding box center [386, 118] width 130 height 86
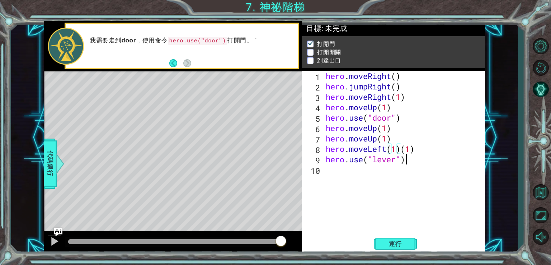
click at [430, 158] on div "hero . moveRight ( ) hero . jumpRight ( ) hero . moveRight ( 1 ) hero . moveUp …" at bounding box center [405, 159] width 163 height 177
click at [428, 151] on div "hero . moveRight ( ) hero . jumpRight ( ) hero . moveRight ( 1 ) hero . moveUp …" at bounding box center [405, 159] width 163 height 177
click at [410, 160] on div "hero . moveRight ( ) hero . jumpRight ( ) hero . moveRight ( 1 ) hero . moveUp …" at bounding box center [405, 159] width 163 height 177
type textarea "hero.use("lever")"
click at [410, 159] on div "hero . moveRight ( ) hero . jumpRight ( ) hero . moveRight ( 1 ) hero . moveUp …" at bounding box center [405, 159] width 163 height 177
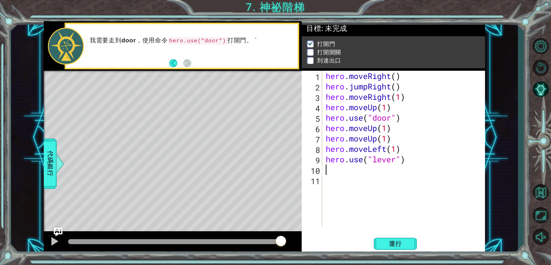
type textarea "hero.use("lever")"
click at [332, 178] on div "hero . moveRight ( ) hero . jumpRight ( ) hero . moveRight ( 1 ) hero . moveUp …" at bounding box center [405, 159] width 163 height 177
click at [332, 170] on div "hero . moveRight ( ) hero . jumpRight ( ) hero . moveRight ( 1 ) hero . moveUp …" at bounding box center [405, 159] width 163 height 177
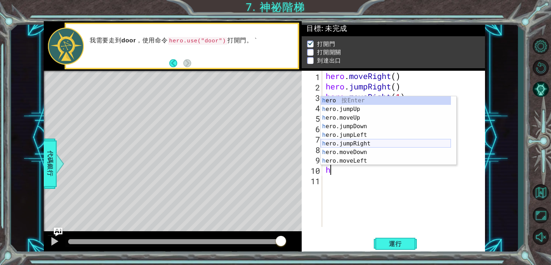
scroll to position [17, 0]
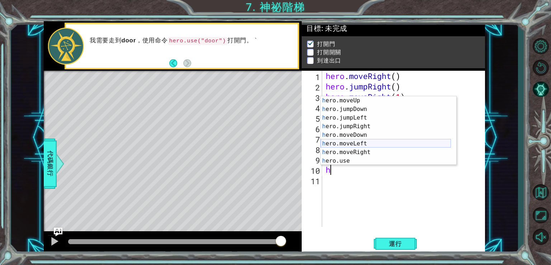
click at [370, 141] on div "h ero.moveUp 按 Enter h ero.jumpDown 按 Enter h ero.jumpLeft 按 Enter h ero.jumpRi…" at bounding box center [386, 139] width 130 height 86
type textarea "hero.moveLeft(1)"
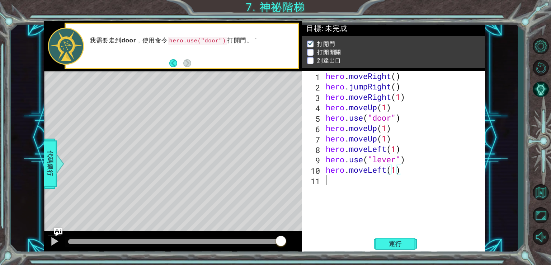
click at [388, 184] on div "hero . moveRight ( ) hero . jumpRight ( ) hero . moveRight ( 1 ) hero . moveUp …" at bounding box center [405, 159] width 163 height 177
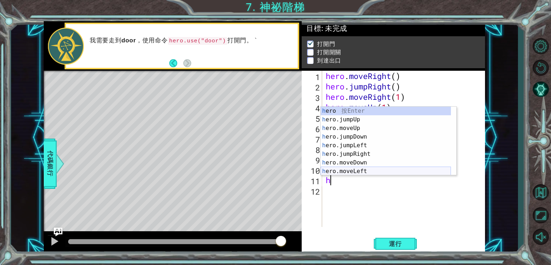
click at [364, 174] on div "h ero 按 Enter h ero.jumpUp 按 Enter h ero.moveUp 按 Enter h ero.jumpDown 按 Enter …" at bounding box center [386, 150] width 130 height 86
type textarea "hero.moveLeft(1)"
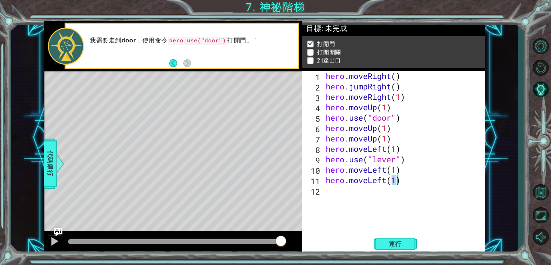
click at [355, 191] on div "hero . moveRight ( ) hero . jumpRight ( ) hero . moveRight ( 1 ) hero . moveUp …" at bounding box center [405, 159] width 163 height 177
type textarea "h"
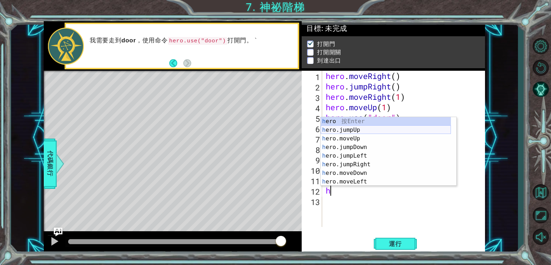
click at [366, 130] on div "h ero 按 Enter h ero.jumpUp 按 Enter h ero.moveUp 按 Enter h ero.jumpDown 按 Enter …" at bounding box center [386, 160] width 130 height 86
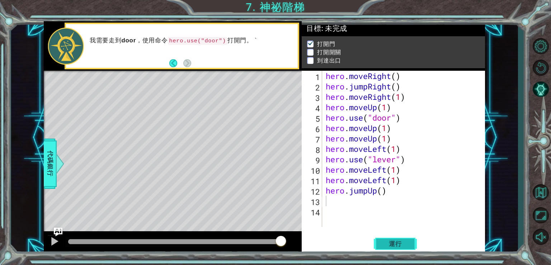
click at [394, 241] on span "運行" at bounding box center [395, 243] width 27 height 7
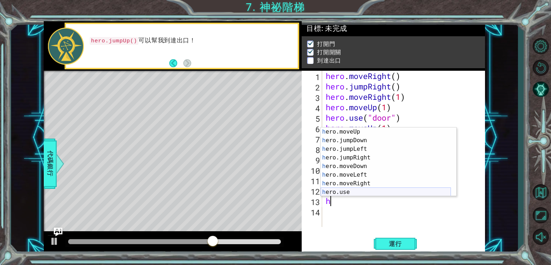
scroll to position [17, 0]
click at [365, 187] on div "h ero.moveUp 按 Enter h ero.jumpDown 按 Enter h ero.jumpLeft 按 Enter h ero.jumpRi…" at bounding box center [386, 170] width 130 height 86
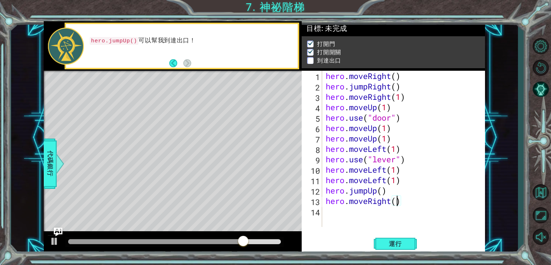
scroll to position [0, 3]
type textarea "hero.moveRight(2)"
click at [413, 240] on button "運行" at bounding box center [395, 243] width 43 height 18
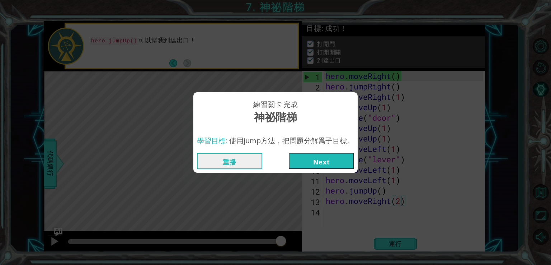
click at [329, 162] on button "Next" at bounding box center [321, 161] width 65 height 16
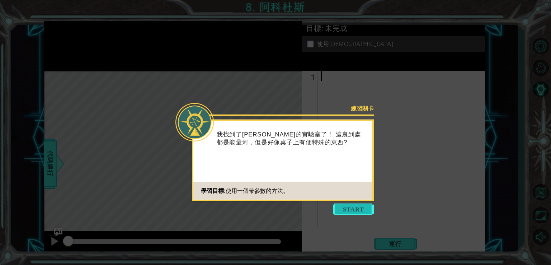
click at [349, 207] on button "Start" at bounding box center [353, 208] width 41 height 11
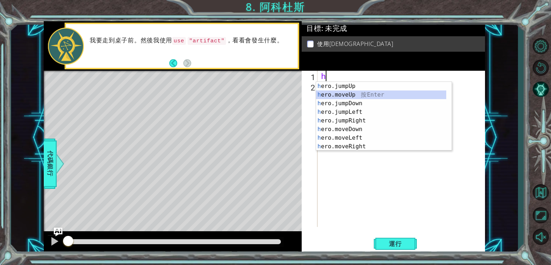
click at [377, 96] on div "h ero.jumpUp 按 Enter h ero.moveUp 按 Enter h ero.jumpDown 按 Enter h ero.jumpLeft…" at bounding box center [381, 125] width 130 height 86
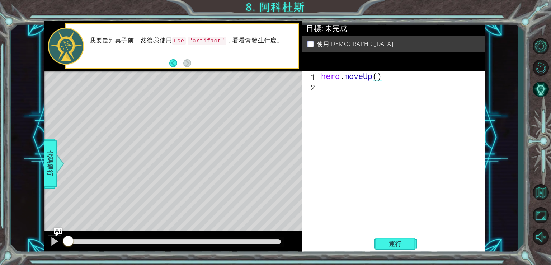
type textarea "hero.moveUp(2)"
click at [377, 96] on div "hero . moveUp ( 2 )" at bounding box center [403, 159] width 167 height 177
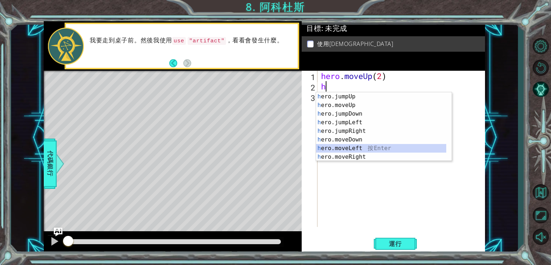
click at [370, 147] on div "h ero.jumpUp 按 Enter h ero.moveUp 按 Enter h ero.jumpDown 按 Enter h ero.jumpLeft…" at bounding box center [381, 135] width 130 height 86
type textarea "hero.moveLeft(1)"
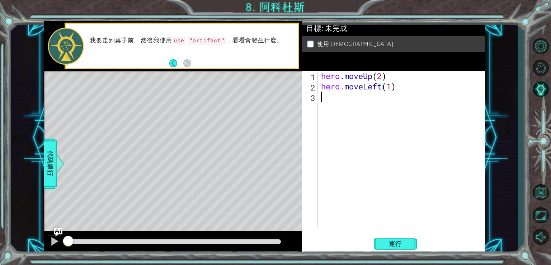
click at [355, 100] on div "hero . moveUp ( 2 ) hero . moveLeft ( 1 )" at bounding box center [403, 159] width 167 height 177
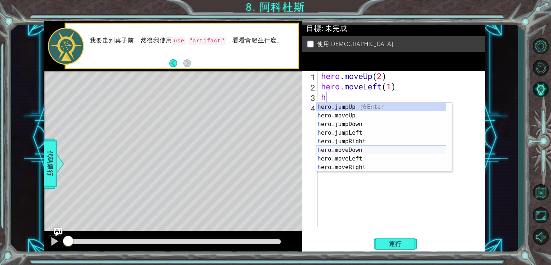
click at [352, 146] on div "h ero.jumpUp 按 Enter h ero.moveUp 按 Enter h ero.jumpDown 按 Enter h ero.jumpLeft…" at bounding box center [381, 146] width 130 height 86
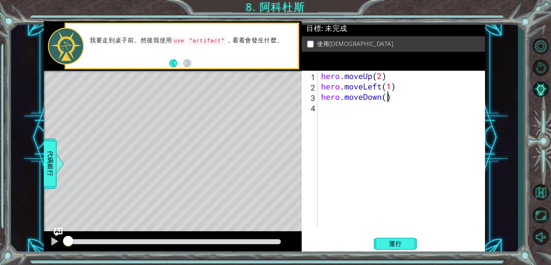
type textarea "hero.moveDown(2)"
click at [416, 101] on div "hero . moveUp ( 2 ) hero . moveLeft ( 1 ) hero . moveDown ( 2 )" at bounding box center [403, 159] width 167 height 177
type textarea "h"
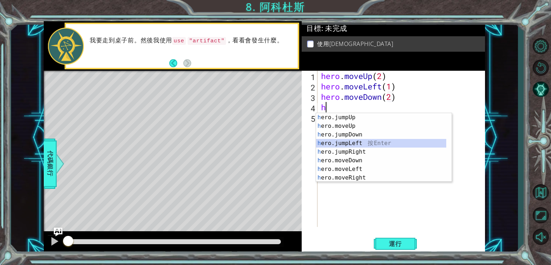
click at [358, 143] on div "h ero.jumpUp 按 Enter h ero.moveUp 按 Enter h ero.jumpDown 按 Enter h ero.jumpLeft…" at bounding box center [381, 156] width 130 height 86
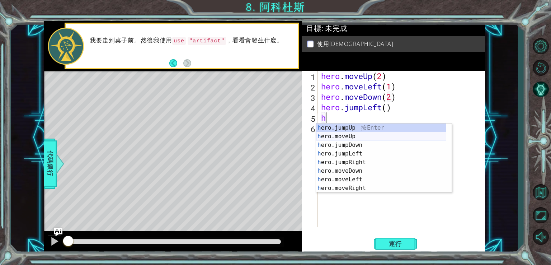
click at [358, 134] on div "h ero.jumpUp 按 Enter h ero.moveUp 按 Enter h ero.jumpDown 按 Enter h ero.jumpLeft…" at bounding box center [381, 166] width 130 height 86
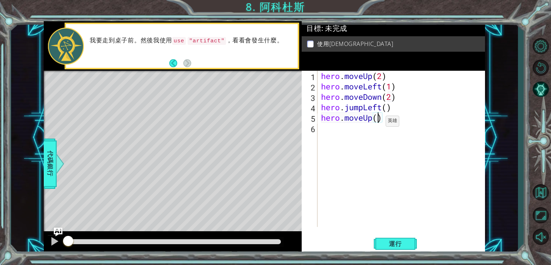
type textarea "hero.moveUp(2)"
click at [371, 132] on div "hero . moveUp ( 2 ) hero . moveLeft ( 1 ) hero . moveDown ( 2 ) hero . jumpLeft…" at bounding box center [403, 159] width 167 height 177
type textarea "h"
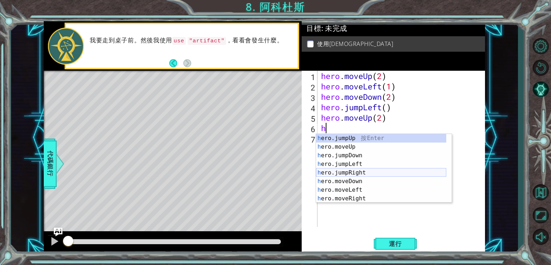
click at [362, 170] on div "h ero.jumpUp 按 Enter h ero.moveUp 按 Enter h ero.jumpDown 按 Enter h ero.jumpLeft…" at bounding box center [381, 177] width 130 height 86
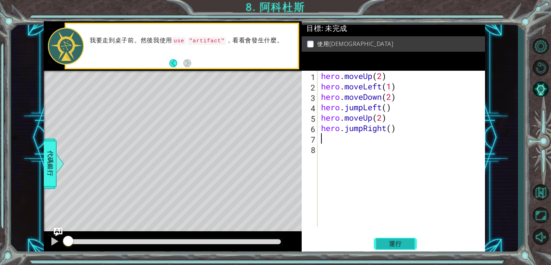
click at [415, 244] on button "運行" at bounding box center [395, 243] width 43 height 18
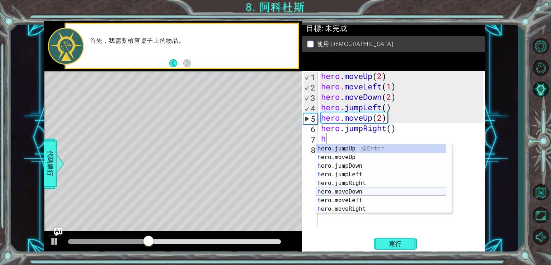
scroll to position [9, 0]
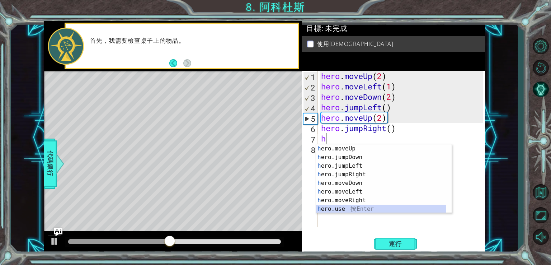
click at [352, 207] on div "h ero.moveUp 按 Enter h ero.jumpDown 按 Enter h ero.jumpLeft 按 Enter h ero.jumpRi…" at bounding box center [381, 187] width 130 height 86
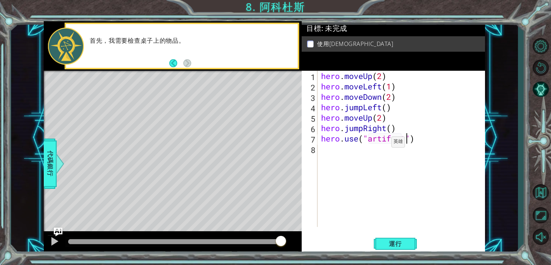
scroll to position [0, 4]
click at [387, 250] on button "運行" at bounding box center [395, 243] width 43 height 18
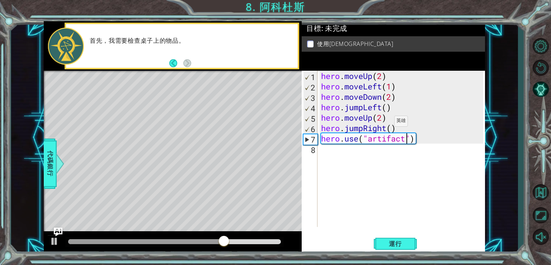
click at [383, 123] on div "hero . moveUp ( 2 ) hero . moveLeft ( 1 ) hero . moveDown ( 2 ) hero . jumpLeft…" at bounding box center [403, 159] width 167 height 177
click at [402, 129] on div "hero . moveUp ( 2 ) hero . moveLeft ( 1 ) hero . moveDown ( 2 ) hero . jumpLeft…" at bounding box center [403, 159] width 167 height 177
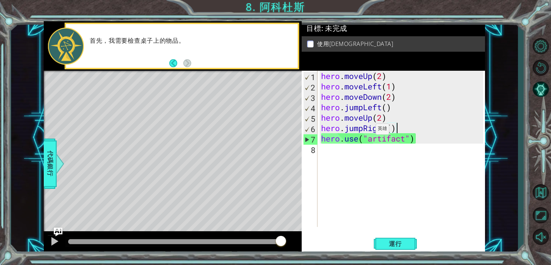
click at [365, 131] on div "hero . moveUp ( 2 ) hero . moveLeft ( 1 ) hero . moveDown ( 2 ) hero . jumpLeft…" at bounding box center [403, 159] width 167 height 177
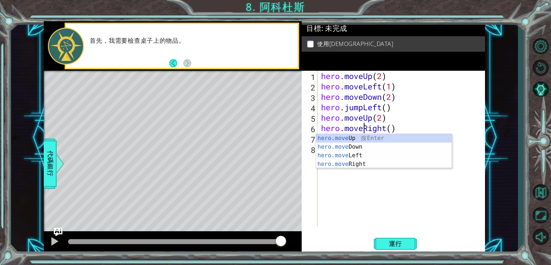
scroll to position [0, 2]
type textarea "hero.moveRight()"
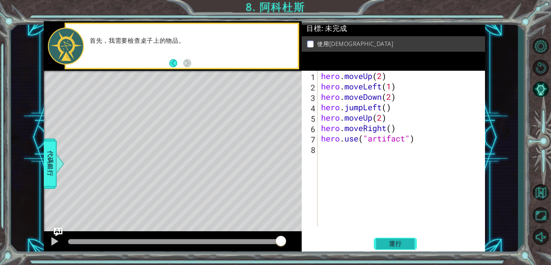
click at [389, 241] on span "運行" at bounding box center [395, 243] width 27 height 7
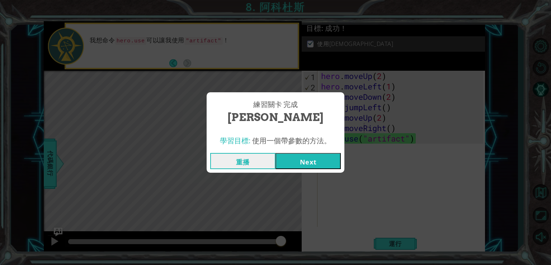
click at [330, 158] on button "Next" at bounding box center [308, 161] width 65 height 16
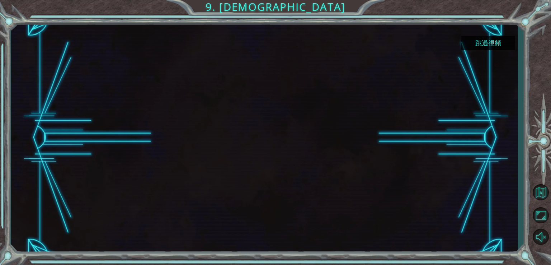
click at [501, 41] on button "跳過視頻" at bounding box center [488, 43] width 54 height 14
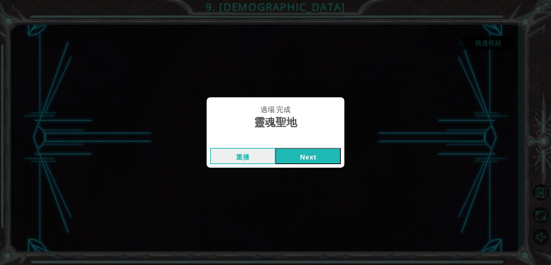
click at [294, 157] on button "Next" at bounding box center [308, 156] width 65 height 16
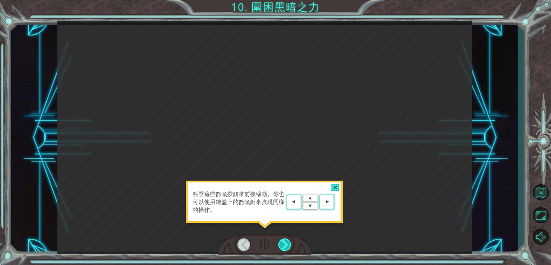
click at [289, 242] on div at bounding box center [284, 244] width 13 height 13
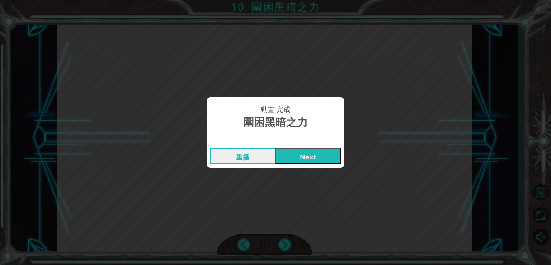
click at [296, 161] on button "Next" at bounding box center [308, 156] width 65 height 16
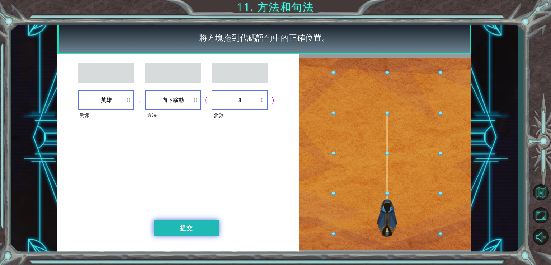
click at [199, 228] on button "提交" at bounding box center [186, 228] width 65 height 16
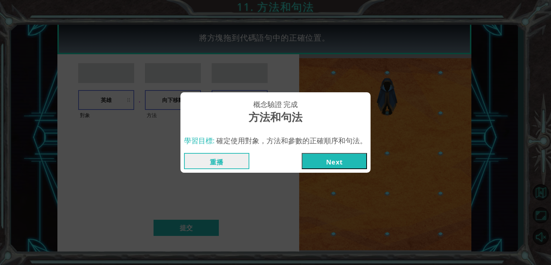
click at [348, 160] on button "Next" at bounding box center [334, 161] width 65 height 16
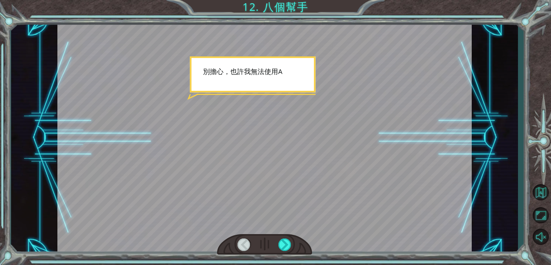
click at [277, 83] on div at bounding box center [264, 137] width 414 height 233
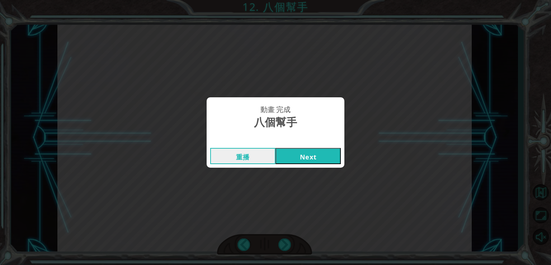
click at [296, 153] on button "Next" at bounding box center [308, 156] width 65 height 16
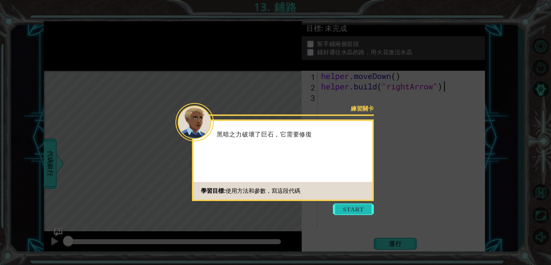
click at [357, 205] on button "Start" at bounding box center [353, 208] width 41 height 11
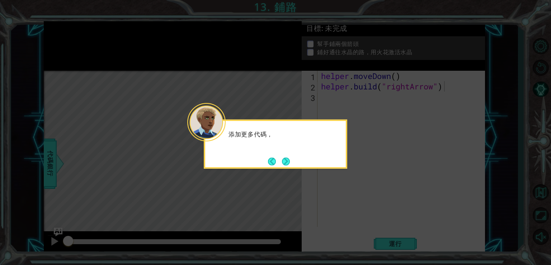
click at [355, 201] on icon at bounding box center [275, 132] width 551 height 265
click at [286, 160] on button "Next" at bounding box center [286, 161] width 8 height 8
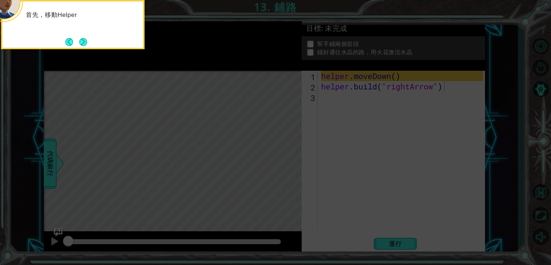
click at [301, 140] on icon at bounding box center [275, 39] width 551 height 450
click at [82, 38] on button "Next" at bounding box center [83, 42] width 13 height 13
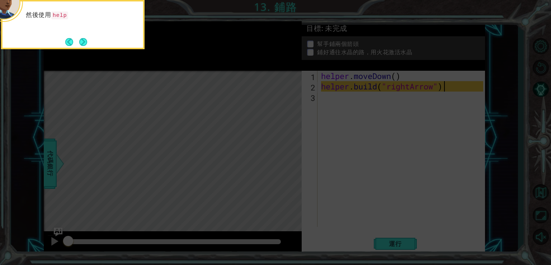
click at [82, 38] on button "Next" at bounding box center [83, 42] width 9 height 9
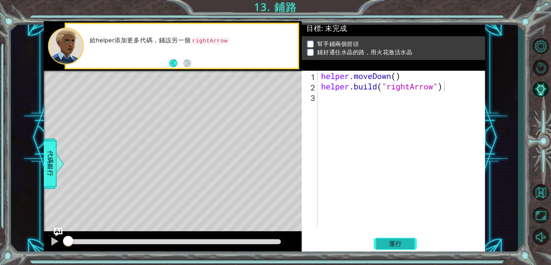
click at [405, 240] on span "運行" at bounding box center [395, 243] width 27 height 7
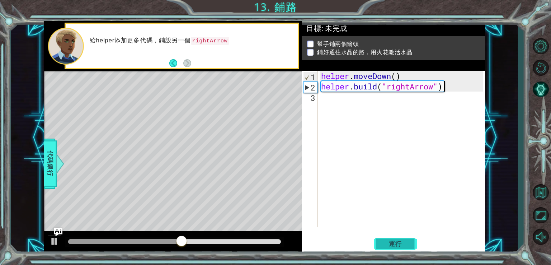
click at [395, 243] on span "運行" at bounding box center [395, 243] width 27 height 7
click at [364, 104] on div "helper . moveDown ( ) helper . build ( "rightArrow" )" at bounding box center [403, 159] width 167 height 177
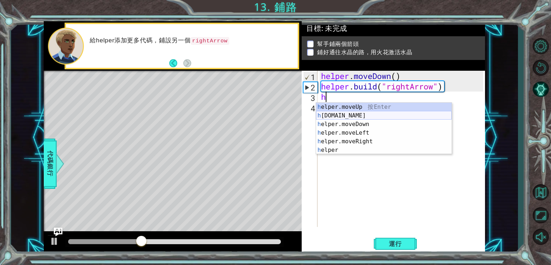
click at [367, 113] on div "h elper.moveUp 按 Enter h [DOMAIN_NAME] 按 Enter h elper.moveDown 按 Enter h elper…" at bounding box center [384, 137] width 136 height 69
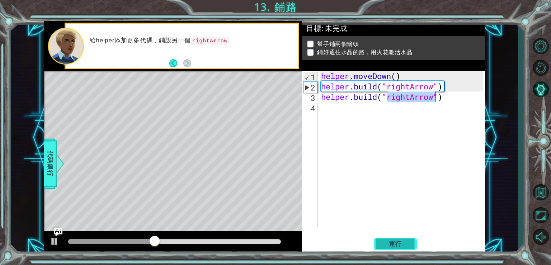
type textarea "[DOMAIN_NAME]("rightArrow")"
click at [402, 238] on button "運行" at bounding box center [395, 243] width 43 height 18
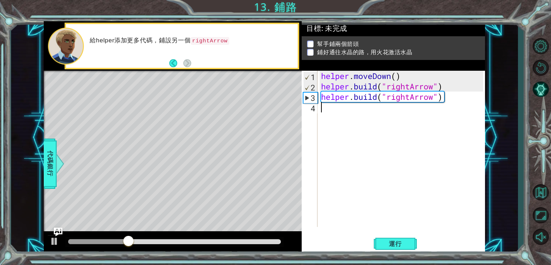
click at [382, 118] on div "helper . moveDown ( ) helper . build ( "rightArrow" ) helper . build ( "rightAr…" at bounding box center [403, 159] width 167 height 177
click at [385, 236] on button "運行" at bounding box center [395, 243] width 43 height 18
click at [362, 109] on div "helper . moveDown ( ) helper . build ( "rightArrow" ) helper . build ( "rightAr…" at bounding box center [403, 159] width 167 height 177
click at [456, 101] on div "helper . moveDown ( ) helper . build ( "rightArrow" ) helper . build ( "rightAr…" at bounding box center [403, 159] width 167 height 177
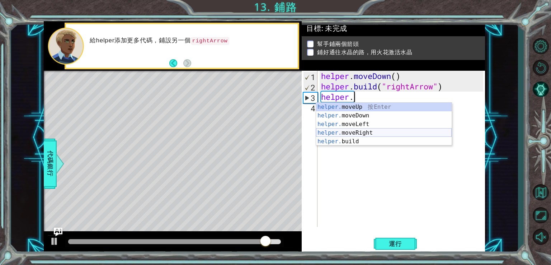
click at [420, 130] on div "helper. moveUp 按 Enter helper. moveDown 按 Enter helper. moveLeft 按 Enter helper…" at bounding box center [384, 133] width 136 height 60
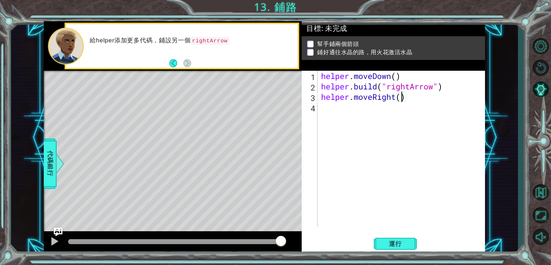
type textarea "helper.moveRight(2)"
click at [404, 114] on div "helper . moveDown ( ) helper . build ( "rightArrow" ) helper . moveRight ( 2 )" at bounding box center [403, 159] width 167 height 177
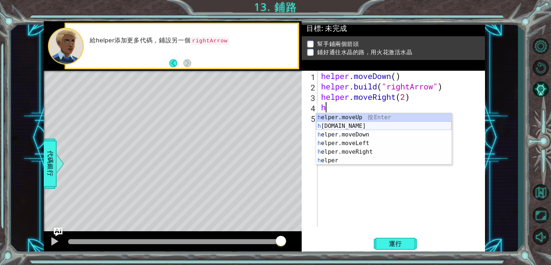
click at [388, 125] on div "h elper.moveUp 按 Enter h [DOMAIN_NAME] 按 Enter h elper.moveDown 按 Enter h elper…" at bounding box center [384, 147] width 136 height 69
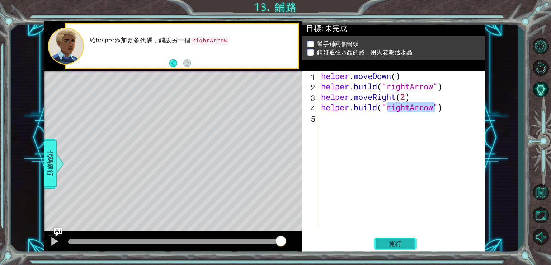
click at [389, 242] on span "運行" at bounding box center [395, 243] width 27 height 7
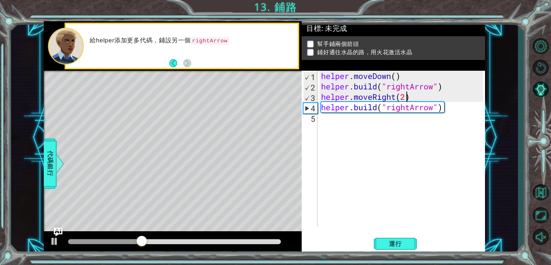
click at [406, 97] on div "helper . moveDown ( ) helper . build ( "rightArrow" ) helper . moveRight ( 2 ) …" at bounding box center [403, 159] width 167 height 177
type textarea "helper.moveRight(3)"
click at [392, 123] on div "helper . moveDown ( ) helper . build ( "rightArrow" ) helper . moveRight ( 3 ) …" at bounding box center [403, 159] width 167 height 177
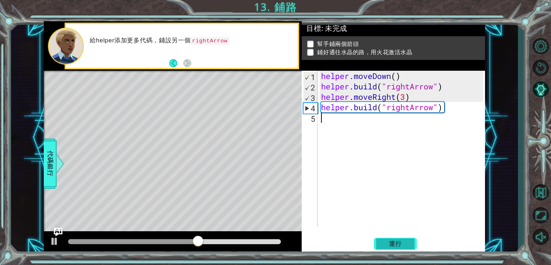
click at [379, 242] on button "運行" at bounding box center [395, 243] width 43 height 18
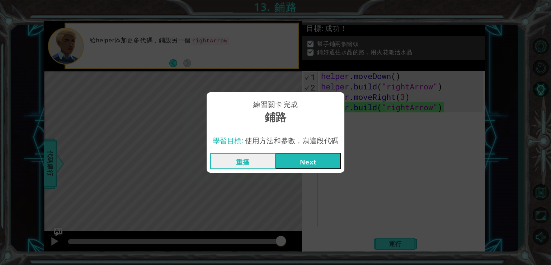
click at [316, 154] on button "Next" at bounding box center [308, 161] width 65 height 16
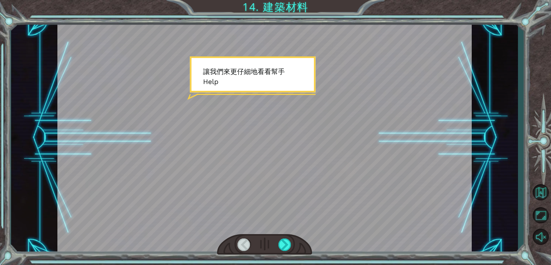
click at [304, 174] on div at bounding box center [264, 137] width 414 height 233
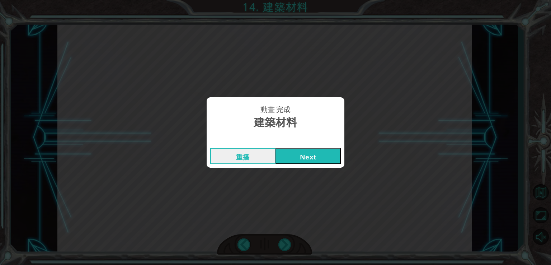
click at [305, 155] on button "Next" at bounding box center [308, 156] width 65 height 16
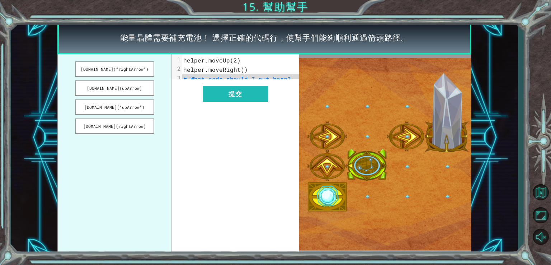
drag, startPoint x: 114, startPoint y: 64, endPoint x: 197, endPoint y: 83, distance: 84.3
click at [197, 83] on div "[DOMAIN_NAME](“rightArrow”) [DOMAIN_NAME](upArrow) [DOMAIN_NAME](“upArrow”) [DO…" at bounding box center [178, 154] width 242 height 200
click at [141, 67] on button "[DOMAIN_NAME](“rightArrow”)" at bounding box center [114, 68] width 79 height 15
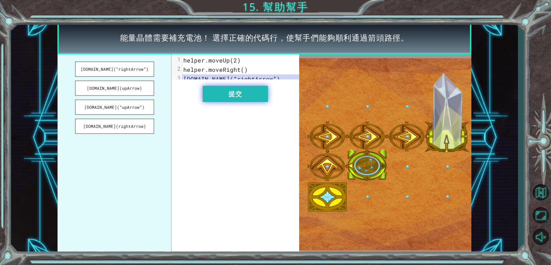
click at [220, 98] on button "提交" at bounding box center [235, 94] width 65 height 16
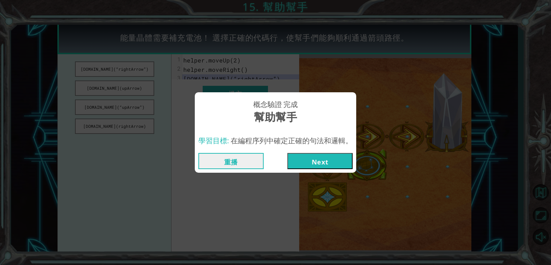
click at [323, 154] on button "Next" at bounding box center [319, 161] width 65 height 16
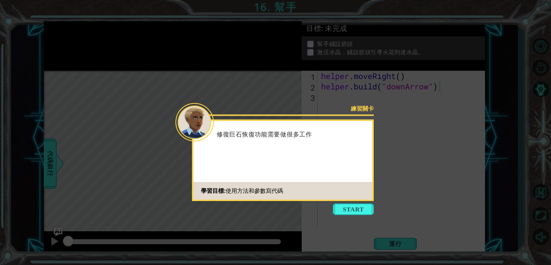
click at [349, 199] on footer "學習目標: 使用方法和參數寫代碼" at bounding box center [282, 191] width 179 height 18
click at [351, 208] on button "Start" at bounding box center [353, 208] width 41 height 11
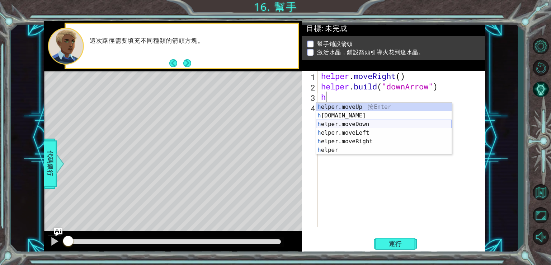
click at [365, 126] on div "h elper.moveUp 按 Enter h [DOMAIN_NAME] 按 Enter h elper.moveDown 按 Enter h elper…" at bounding box center [384, 137] width 136 height 69
type textarea "helper.moveDown(1)"
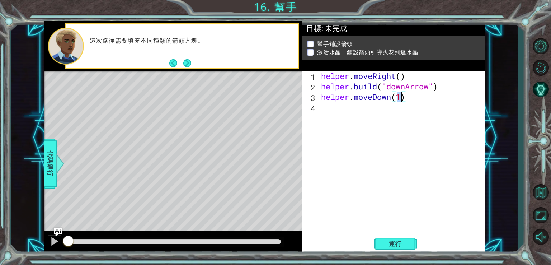
click at [363, 107] on div "helper . moveRight ( ) helper . build ( "downArrow" ) helper . moveDown ( 1 )" at bounding box center [403, 159] width 167 height 177
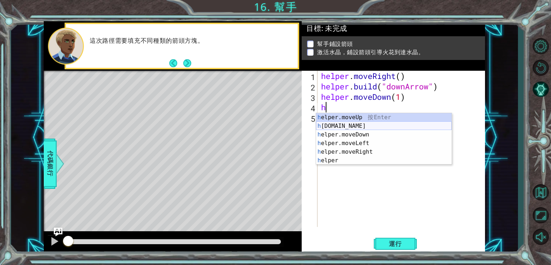
click at [359, 125] on div "h elper.moveUp 按 Enter h [DOMAIN_NAME] 按 Enter h elper.moveDown 按 Enter h elper…" at bounding box center [384, 147] width 136 height 69
type textarea "[DOMAIN_NAME]("rightArrow")"
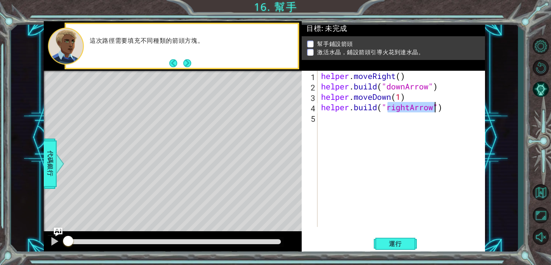
click at [398, 121] on div "helper . moveRight ( ) helper . build ( "downArrow" ) helper . moveDown ( 1 ) h…" at bounding box center [403, 159] width 167 height 177
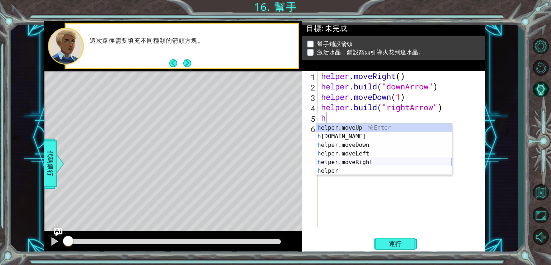
click at [369, 165] on div "h elper.moveUp 按 Enter h [DOMAIN_NAME] 按 Enter h elper.moveDown 按 Enter h elper…" at bounding box center [384, 157] width 136 height 69
type textarea "helper.moveRight(1)"
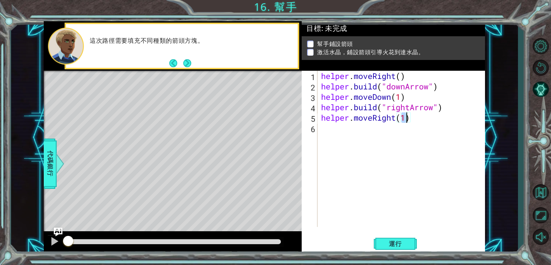
click at [363, 139] on div "helper . moveRight ( ) helper . build ( "downArrow" ) helper . moveDown ( 1 ) h…" at bounding box center [403, 159] width 167 height 177
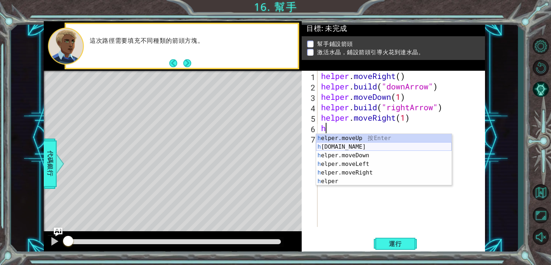
click at [366, 149] on div "h elper.moveUp 按 Enter h [DOMAIN_NAME] 按 Enter h elper.moveDown 按 Enter h elper…" at bounding box center [384, 168] width 136 height 69
type textarea "[DOMAIN_NAME]("rightArrow")"
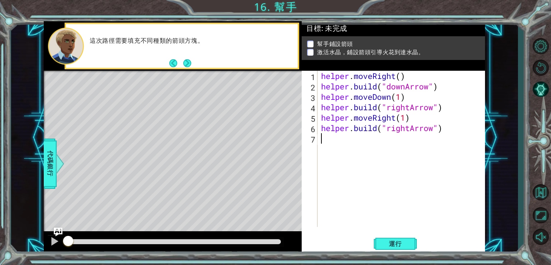
click at [350, 137] on div "helper . moveRight ( ) helper . build ( "downArrow" ) helper . moveDown ( 1 ) h…" at bounding box center [403, 159] width 167 height 177
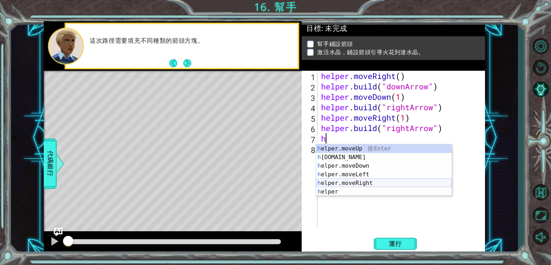
click at [361, 180] on div "h elper.moveUp 按 Enter h [DOMAIN_NAME] 按 Enter h elper.moveDown 按 Enter h elper…" at bounding box center [384, 178] width 136 height 69
type textarea "helper.moveRight(1)"
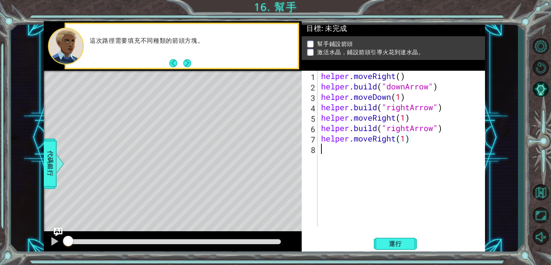
click at [359, 158] on div "helper . moveRight ( ) helper . build ( "downArrow" ) helper . moveDown ( 1 ) h…" at bounding box center [403, 159] width 167 height 177
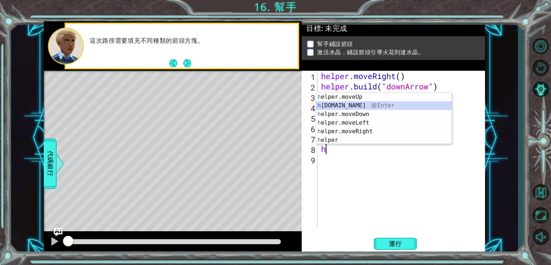
click at [352, 106] on div "h elper.moveUp 按 Enter h [DOMAIN_NAME] 按 Enter h elper.moveDown 按 Enter h elper…" at bounding box center [384, 127] width 136 height 69
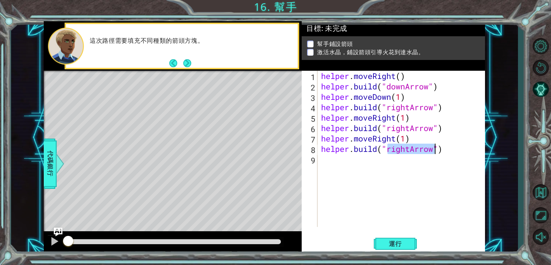
click at [410, 149] on div "helper . moveRight ( ) helper . build ( "downArrow" ) helper . moveDown ( 1 ) h…" at bounding box center [402, 149] width 164 height 156
type textarea "[DOMAIN_NAME]("upArrow")"
click at [400, 250] on button "運行" at bounding box center [395, 243] width 43 height 18
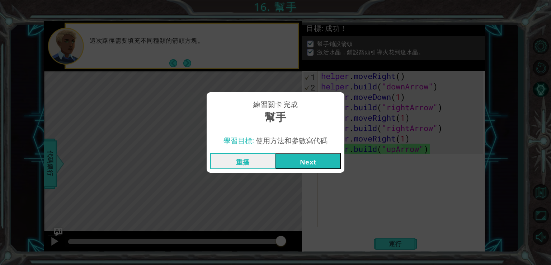
click at [320, 153] on button "Next" at bounding box center [308, 161] width 65 height 16
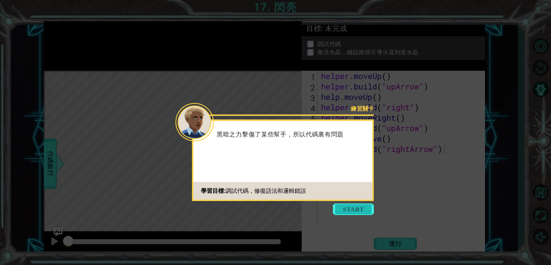
click at [339, 213] on button "Start" at bounding box center [353, 208] width 41 height 11
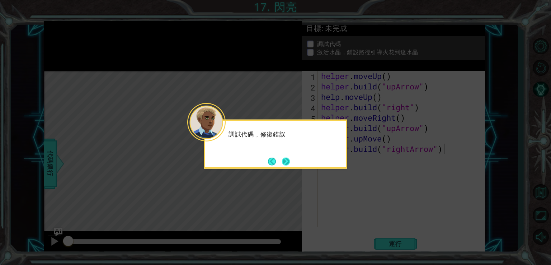
click at [287, 160] on button "Next" at bounding box center [286, 161] width 9 height 9
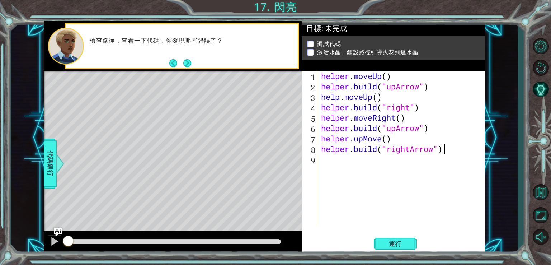
click at [342, 183] on div "helper . moveUp ( ) helper . build ( "upArrow" ) help . moveUp ( ) helper . bui…" at bounding box center [403, 159] width 167 height 177
click at [389, 244] on span "運行" at bounding box center [395, 243] width 27 height 7
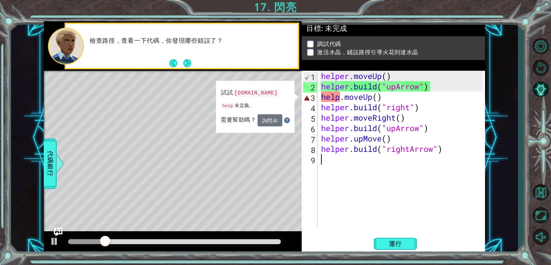
click at [338, 95] on div "helper . moveUp ( ) helper . build ( "upArrow" ) help . moveUp ( ) helper . bui…" at bounding box center [403, 159] width 167 height 177
click at [338, 96] on div "helper . moveUp ( ) helper . build ( "upArrow" ) help . moveUp ( ) helper . bui…" at bounding box center [403, 159] width 167 height 177
click at [340, 99] on div "helper . moveUp ( ) helper . build ( "upArrow" ) help . moveUp ( ) helper . bui…" at bounding box center [403, 159] width 167 height 177
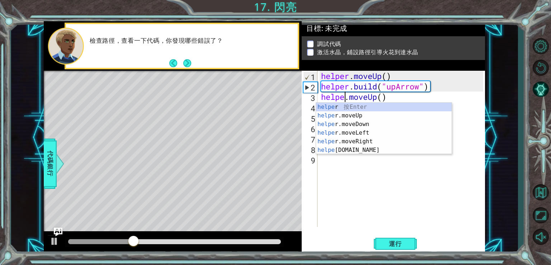
scroll to position [0, 1]
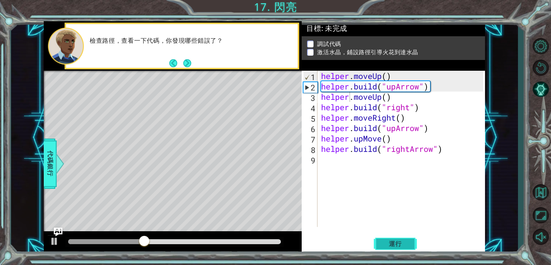
click at [388, 236] on button "運行" at bounding box center [395, 243] width 43 height 18
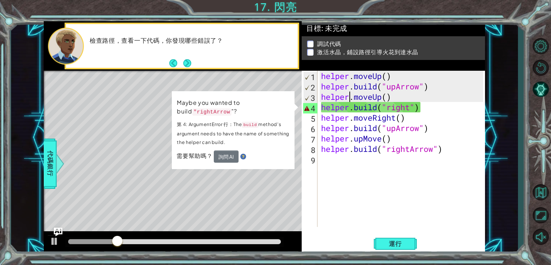
click at [409, 108] on div "helper . moveUp ( ) helper . build ( "upArrow" ) helper . moveUp ( ) helper . b…" at bounding box center [403, 159] width 167 height 177
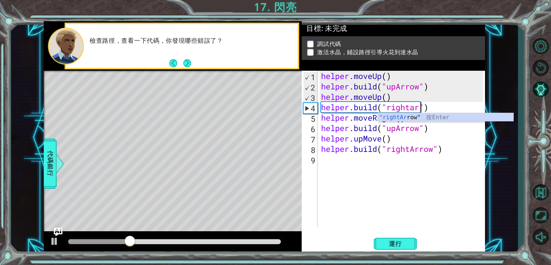
scroll to position [0, 4]
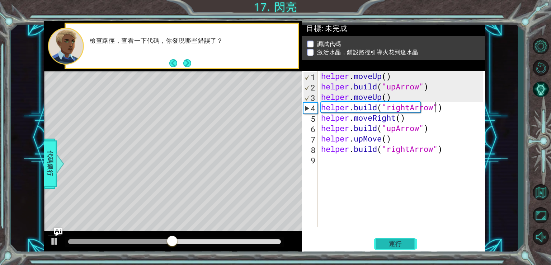
click at [405, 239] on button "運行" at bounding box center [395, 243] width 43 height 18
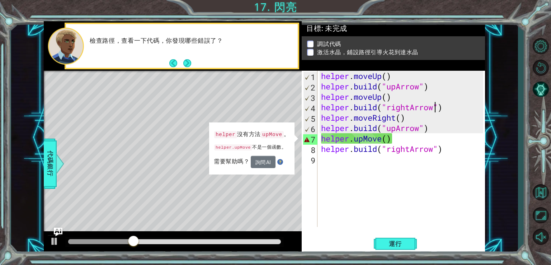
click at [367, 140] on div "helper . moveUp ( ) helper . build ( "upArrow" ) helper . moveUp ( ) helper . b…" at bounding box center [403, 159] width 167 height 177
click at [381, 141] on div "helper . moveUp ( ) helper . build ( "upArrow" ) helper . moveUp ( ) helper . b…" at bounding box center [403, 159] width 167 height 177
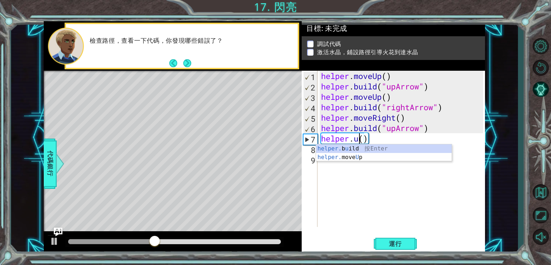
scroll to position [0, 1]
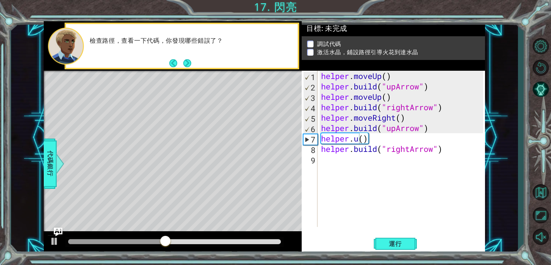
click at [368, 161] on body "1 ההההההההההההההההההההההההההההההההההההההההההההההההההההההההההההההההההההההההההההה…" at bounding box center [275, 132] width 551 height 265
click at [358, 137] on div "helper . moveUp ( ) helper . build ( "upArrow" ) helper . moveUp ( ) helper . b…" at bounding box center [403, 159] width 167 height 177
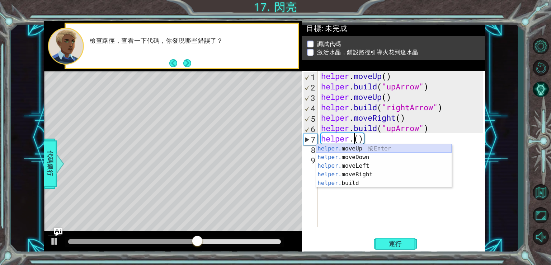
click at [360, 149] on div "helper. moveUp 按 Enter helper. moveDown 按 Enter helper. moveLeft 按 Enter helper…" at bounding box center [384, 174] width 136 height 60
type textarea "helper.moveUp(1)"
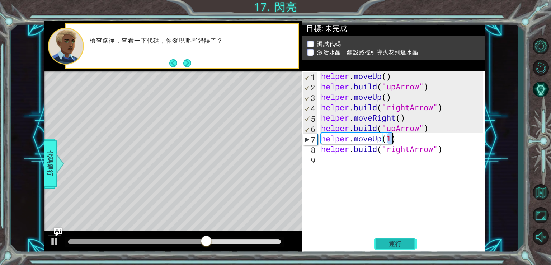
click at [399, 241] on span "運行" at bounding box center [395, 243] width 27 height 7
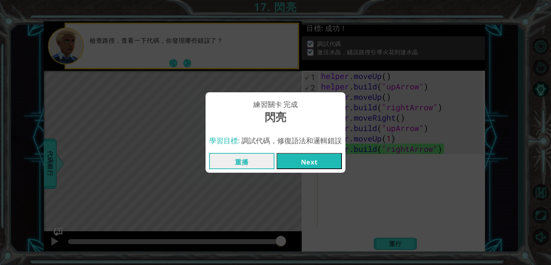
click at [321, 158] on button "Next" at bounding box center [309, 161] width 65 height 16
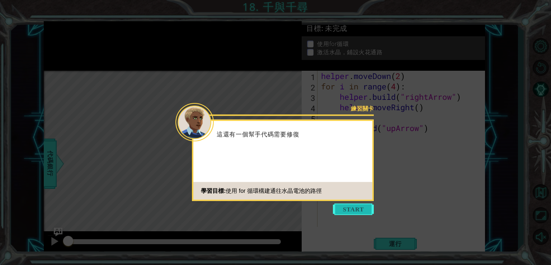
click at [349, 209] on button "Start" at bounding box center [353, 208] width 41 height 11
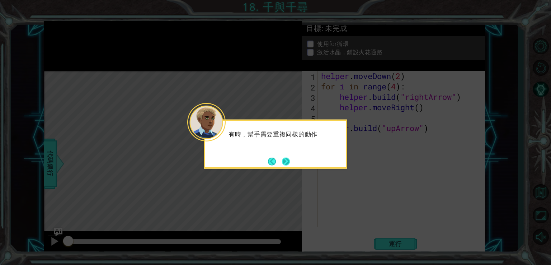
click at [290, 158] on button "Next" at bounding box center [286, 161] width 8 height 8
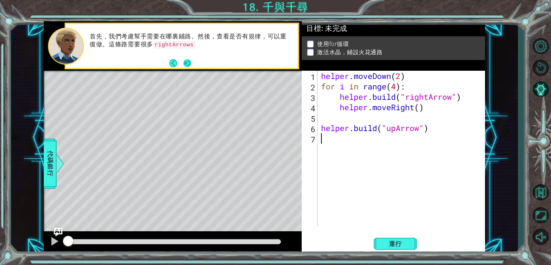
click at [189, 61] on button "Next" at bounding box center [187, 63] width 8 height 8
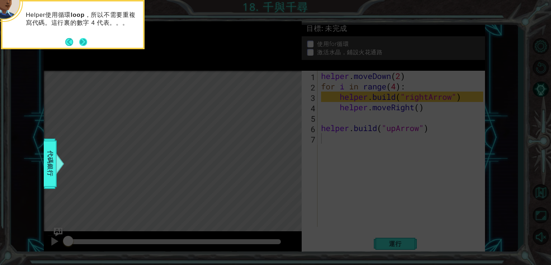
click at [84, 42] on button "Next" at bounding box center [83, 42] width 8 height 8
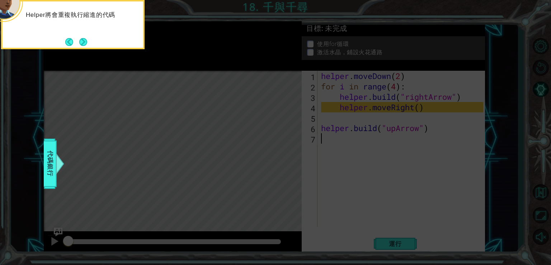
click at [84, 42] on button "Next" at bounding box center [83, 42] width 8 height 8
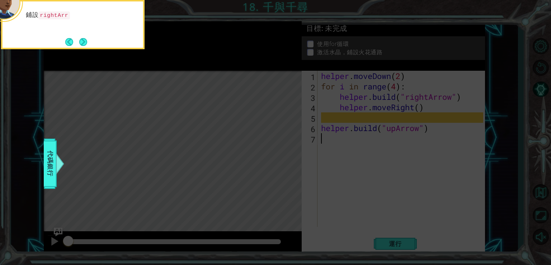
click at [84, 42] on button "Next" at bounding box center [83, 42] width 8 height 8
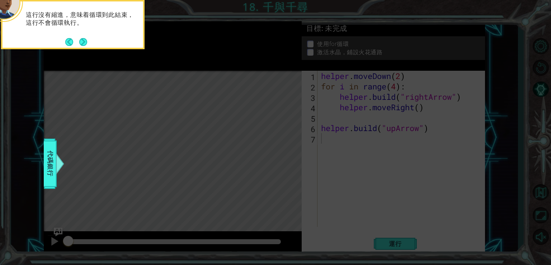
click at [84, 42] on button "Next" at bounding box center [83, 42] width 8 height 8
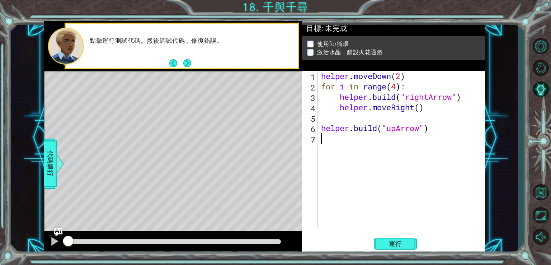
click at [356, 165] on div "helper . moveDown ( 2 ) for i in range ( 4 ) : helper . build ( "rightArrow" ) …" at bounding box center [403, 159] width 167 height 177
click at [389, 244] on span "運行" at bounding box center [395, 243] width 27 height 7
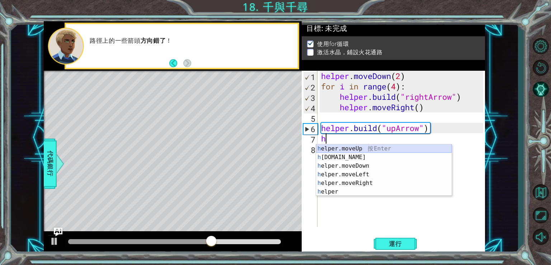
click at [366, 150] on div "h elper.moveUp 按 Enter h [DOMAIN_NAME] 按 Enter h elper.moveDown 按 Enter h elper…" at bounding box center [384, 178] width 136 height 69
type textarea "helper.moveUp(1)"
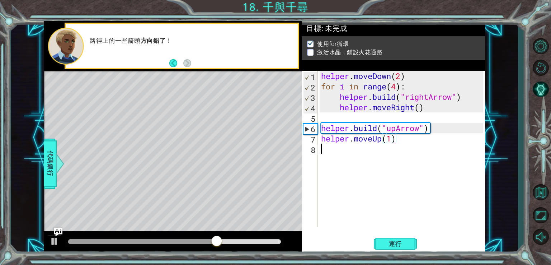
click at [364, 152] on div "helper . moveDown ( 2 ) for i in range ( 4 ) : helper . build ( "rightArrow" ) …" at bounding box center [403, 159] width 167 height 177
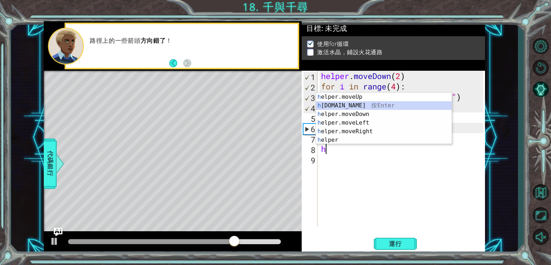
click at [357, 102] on div "h elper.moveUp 按 Enter h [DOMAIN_NAME] 按 Enter h elper.moveDown 按 Enter h elper…" at bounding box center [384, 127] width 136 height 69
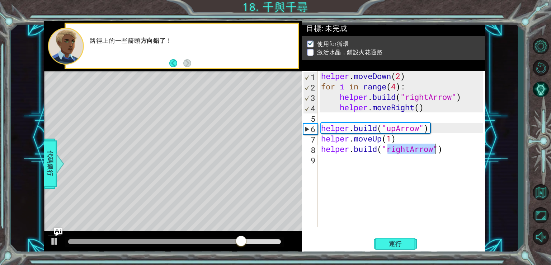
click at [412, 151] on div "helper . moveDown ( 2 ) for i in range ( 4 ) : helper . build ( "rightArrow" ) …" at bounding box center [402, 149] width 164 height 156
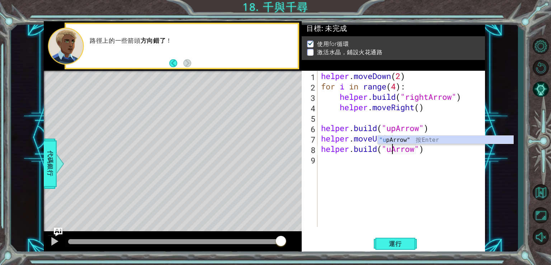
scroll to position [0, 3]
type textarea "[DOMAIN_NAME]("upArrow")"
click at [394, 236] on button "運行" at bounding box center [395, 243] width 43 height 18
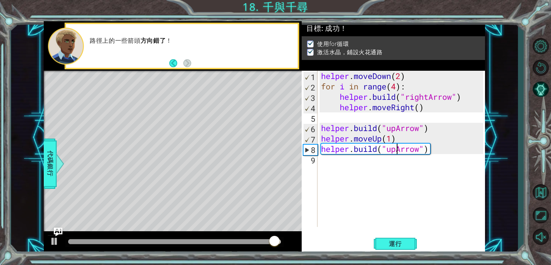
click at [353, 166] on div "helper . moveDown ( 2 ) for i in range ( 4 ) : helper . build ( "rightArrow" ) …" at bounding box center [403, 159] width 167 height 177
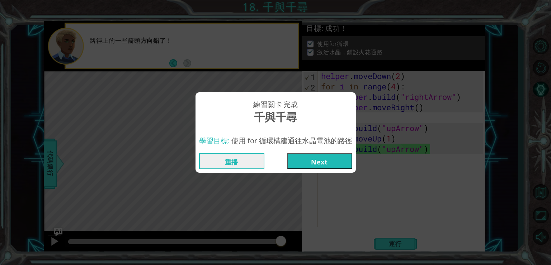
click at [340, 161] on button "Next" at bounding box center [319, 161] width 65 height 16
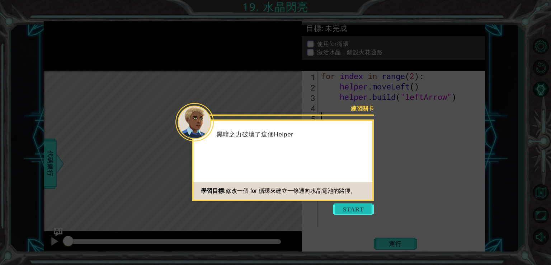
click at [346, 203] on button "Start" at bounding box center [353, 208] width 41 height 11
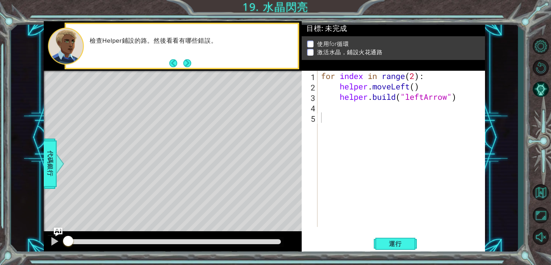
click at [402, 260] on div "1 ההההההההההההההההההההההההההההההההההההההההההההההההההההההההההההההההההההההההההההה…" at bounding box center [275, 132] width 551 height 265
click at [399, 239] on button "運行" at bounding box center [395, 243] width 43 height 18
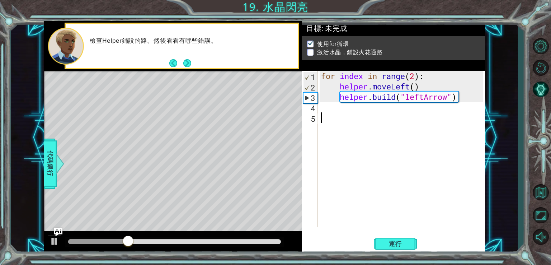
click at [414, 77] on div "for index in range ( 2 ) : helper . moveLeft ( ) helper . build ( "leftArrow" )" at bounding box center [403, 159] width 167 height 177
type textarea "for index in range(4):"
click at [404, 241] on span "運行" at bounding box center [395, 243] width 27 height 7
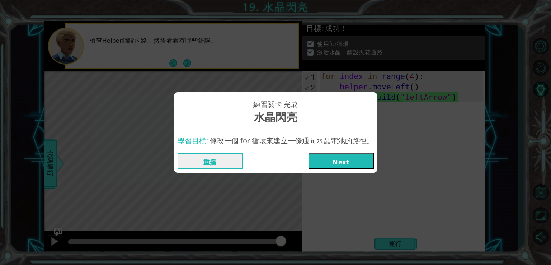
click at [355, 158] on button "Next" at bounding box center [341, 161] width 65 height 16
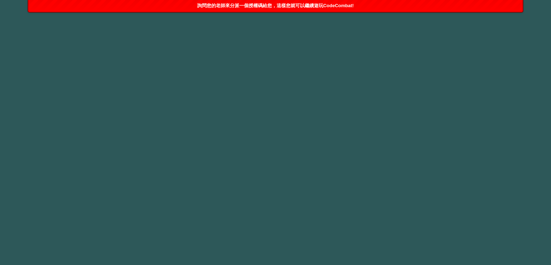
click at [253, 5] on span "詢問您的老師來分派一個授權碼給您，這樣您就可以繼續遊玩CodeCombat!" at bounding box center [275, 5] width 156 height 5
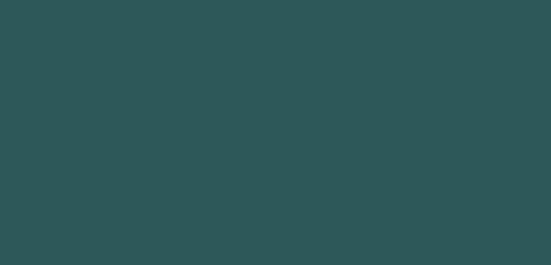
click at [253, 5] on body "1 he ro.moveUp 按 Enter הההההההההההההההההההההההההההההההההההההההההההההההההההההההה…" at bounding box center [275, 132] width 551 height 265
click at [250, 38] on body "1 he ro.moveUp 按 Enter הההההההההההההההההההההההההההההההההההההההההההההההההההההההה…" at bounding box center [275, 132] width 551 height 265
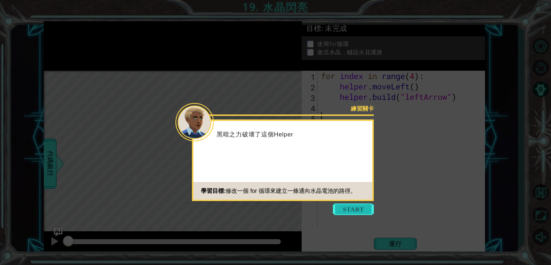
click at [358, 212] on button "Start" at bounding box center [353, 208] width 41 height 11
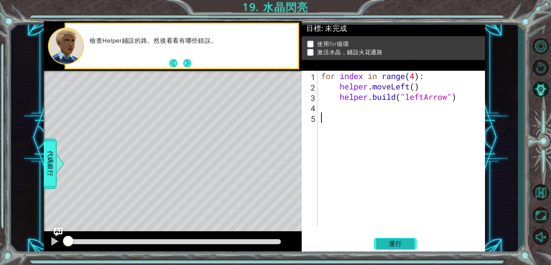
click at [405, 238] on button "運行" at bounding box center [395, 243] width 43 height 18
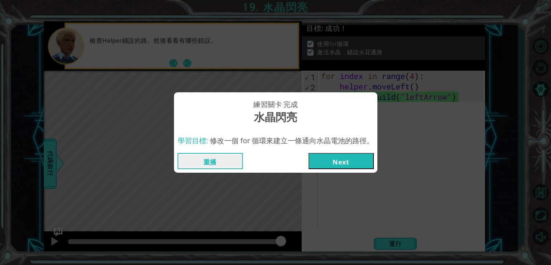
click at [346, 154] on button "Next" at bounding box center [341, 161] width 65 height 16
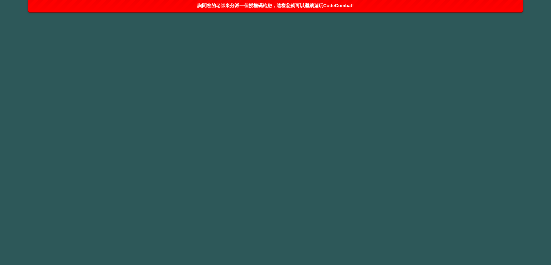
drag, startPoint x: 335, startPoint y: 6, endPoint x: 315, endPoint y: 10, distance: 20.1
click at [315, 10] on div "詢問您的老師來分派一個授權碼給您，這樣您就可以繼續遊玩CodeCombat!" at bounding box center [275, 6] width 494 height 12
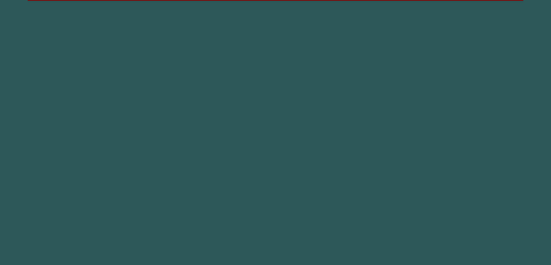
click at [316, 3] on body "1 he ro.moveUp 按 Enter הההההההההההההההההההההההההההההההההההההההההההההההההההההההה…" at bounding box center [275, 132] width 551 height 265
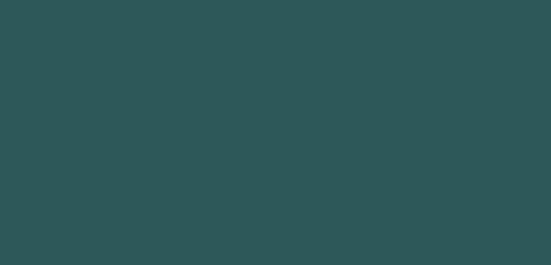
click at [302, 69] on body "1 he ro.moveUp 按 Enter הההההההההההההההההההההההההההההההההההההההההההההההההההההההה…" at bounding box center [275, 132] width 551 height 265
drag, startPoint x: 268, startPoint y: 83, endPoint x: 430, endPoint y: 140, distance: 171.8
click at [430, 140] on body "1 he ro.moveUp 按 Enter הההההההההההההההההההההההההההההההההההההההההההההההההההההההה…" at bounding box center [275, 132] width 551 height 265
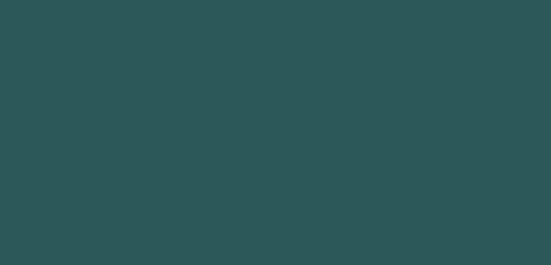
drag, startPoint x: 349, startPoint y: 88, endPoint x: 81, endPoint y: 155, distance: 276.3
drag, startPoint x: 81, startPoint y: 155, endPoint x: 215, endPoint y: 103, distance: 144.4
click at [215, 103] on body "1 he ro.moveUp 按 Enter הההההההההההההההההההההההההההההההההההההההההההההההההההההההה…" at bounding box center [275, 132] width 551 height 265
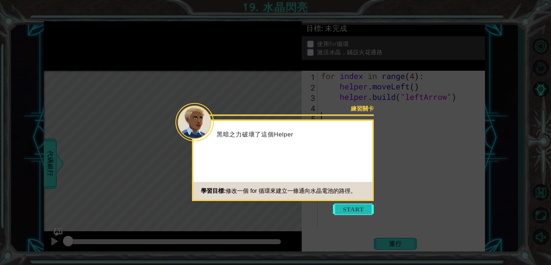
click at [358, 211] on button "Start" at bounding box center [353, 208] width 41 height 11
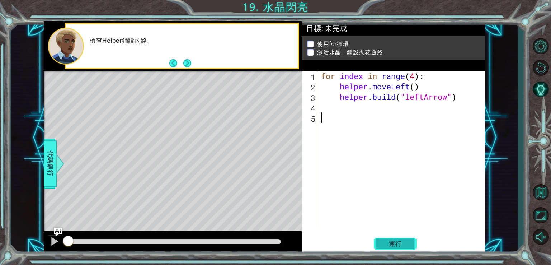
click at [395, 248] on button "運行" at bounding box center [395, 243] width 43 height 18
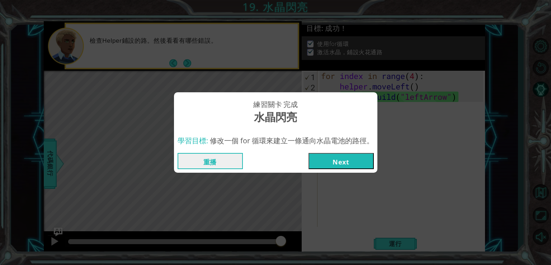
click at [353, 164] on button "Next" at bounding box center [341, 161] width 65 height 16
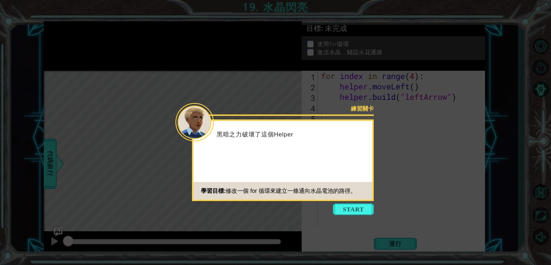
click at [352, 218] on icon at bounding box center [275, 132] width 551 height 265
click at [352, 211] on button "Start" at bounding box center [353, 208] width 41 height 11
